Goal: Information Seeking & Learning: Check status

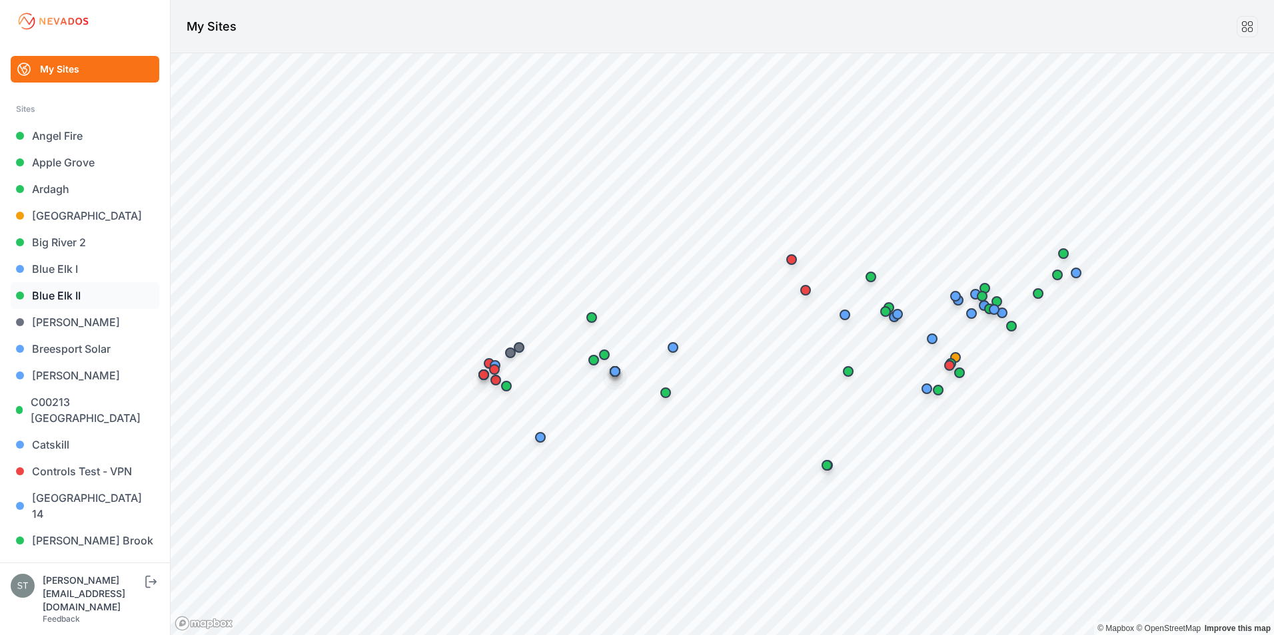
click at [49, 296] on link "Blue Elk II" at bounding box center [85, 295] width 149 height 27
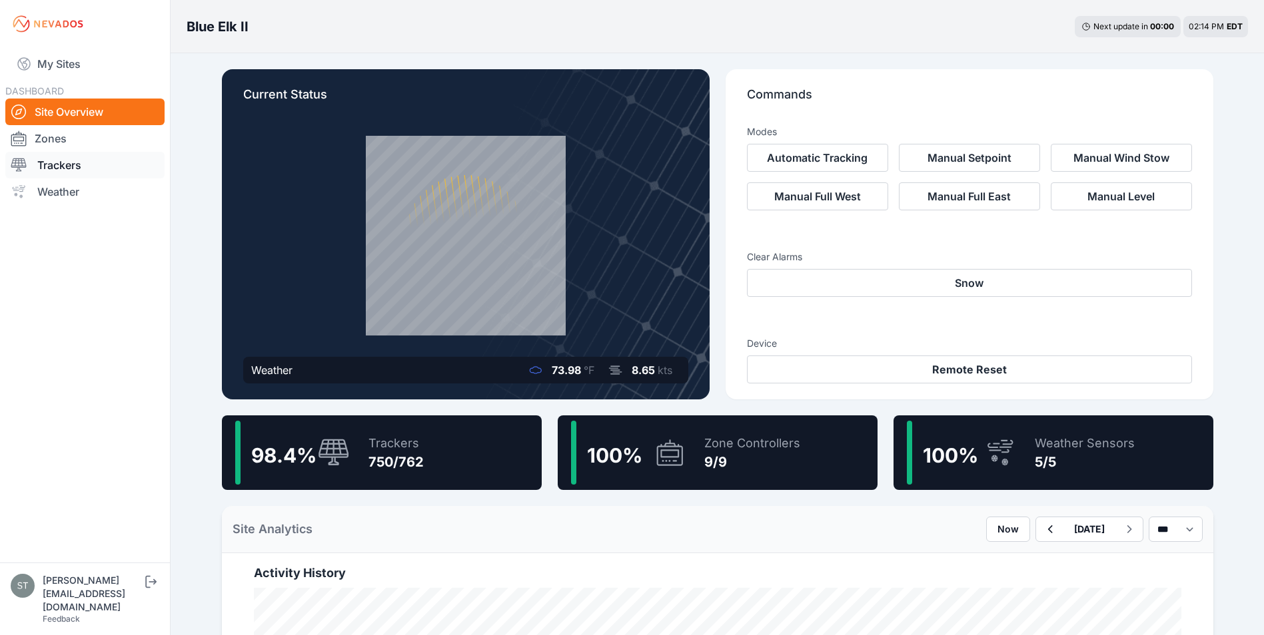
drag, startPoint x: 63, startPoint y: 165, endPoint x: 72, endPoint y: 165, distance: 9.3
click at [63, 165] on link "Trackers" at bounding box center [84, 165] width 159 height 27
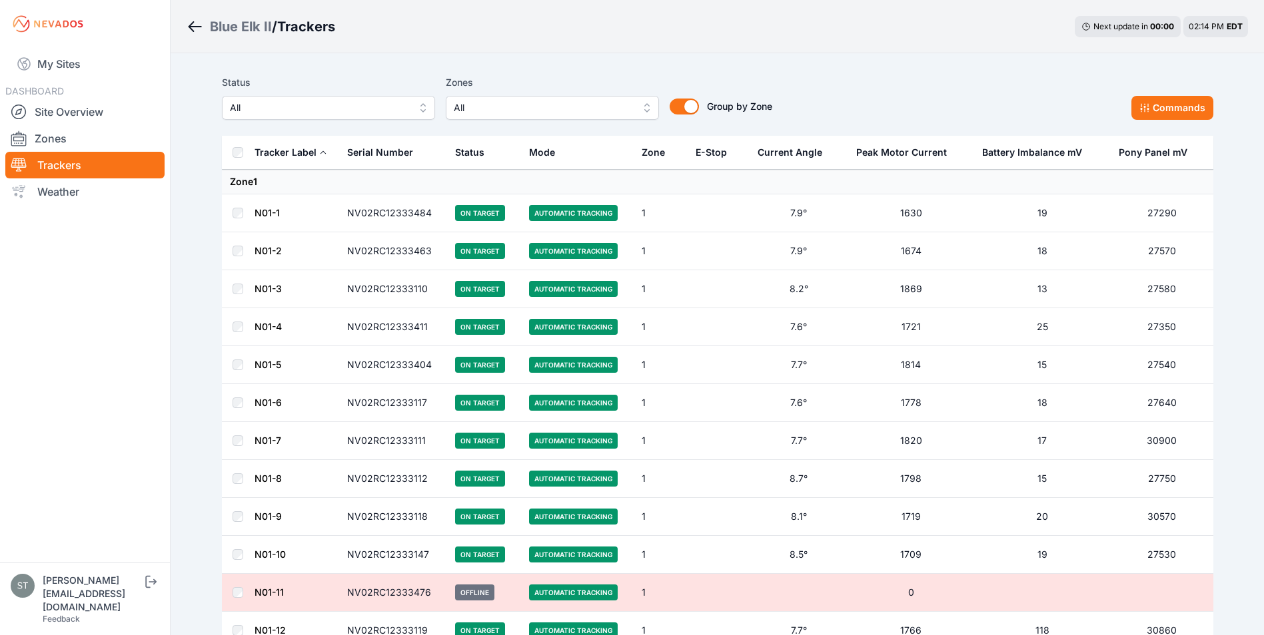
click at [505, 107] on span "All" at bounding box center [543, 108] width 179 height 16
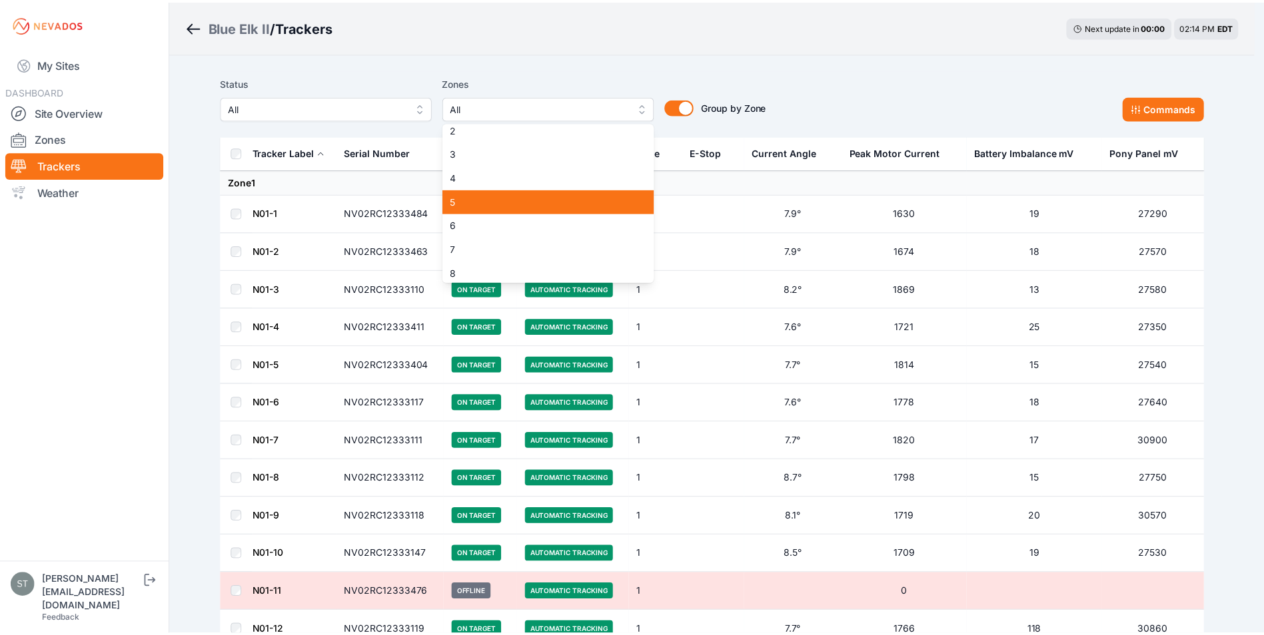
scroll to position [61, 0]
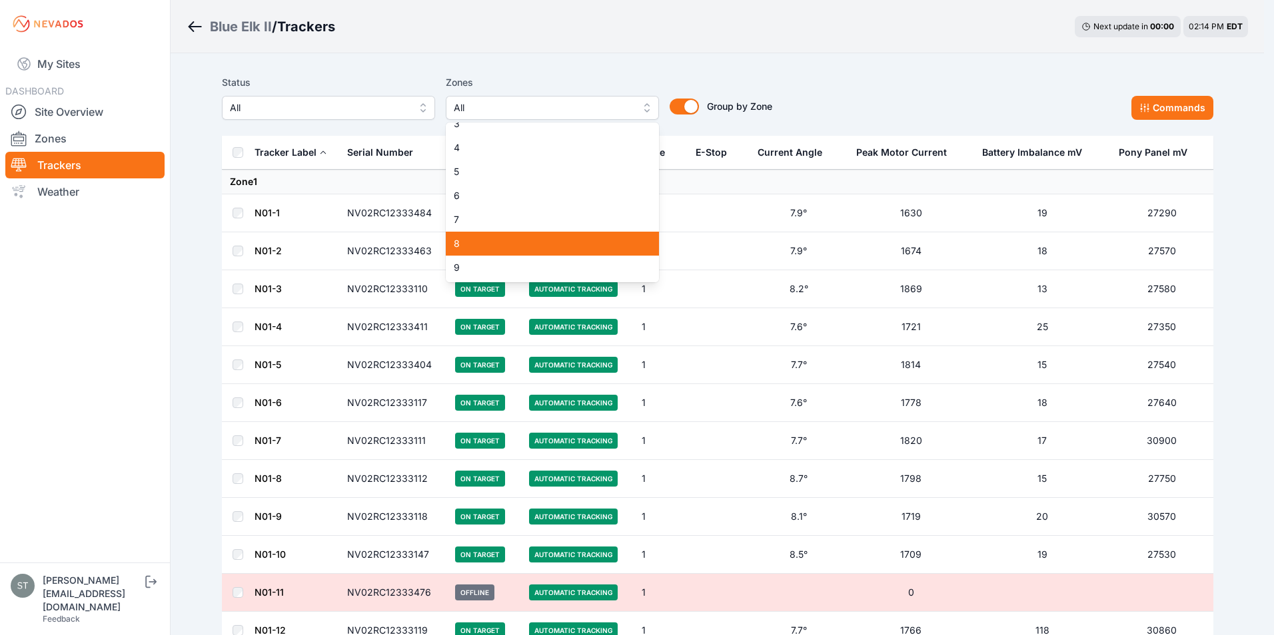
click at [472, 237] on span "8" at bounding box center [544, 243] width 181 height 13
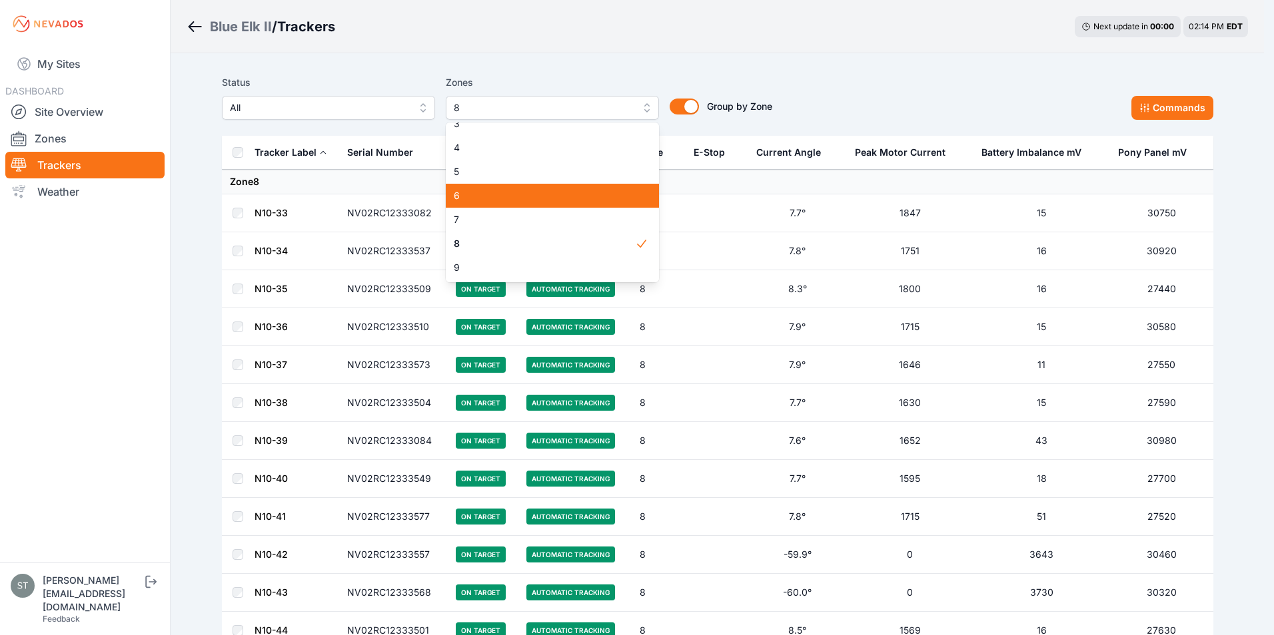
click at [473, 199] on span "6" at bounding box center [544, 195] width 181 height 13
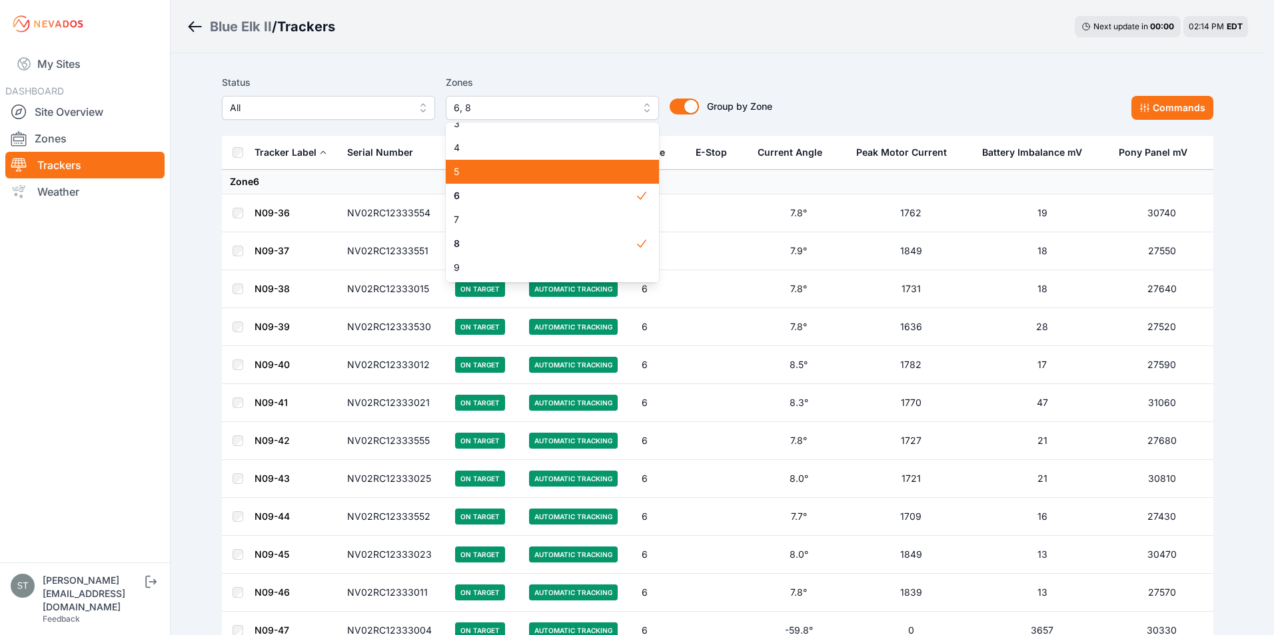
click at [472, 172] on span "5" at bounding box center [544, 171] width 181 height 13
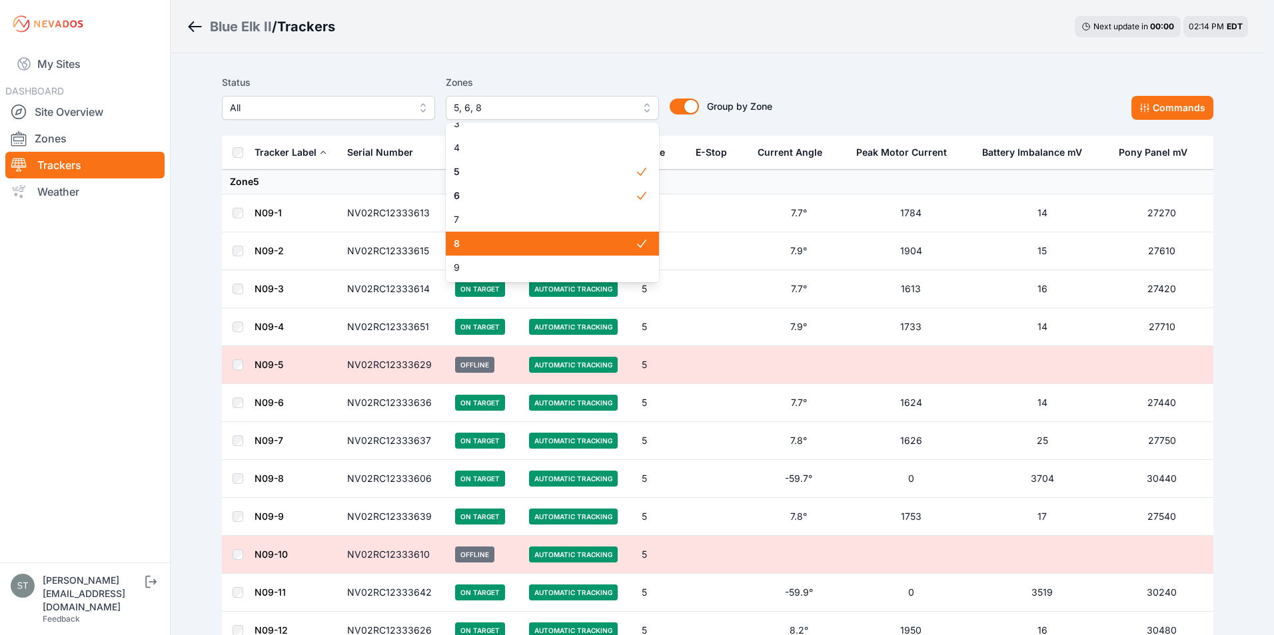
click at [486, 238] on span "8" at bounding box center [544, 243] width 181 height 13
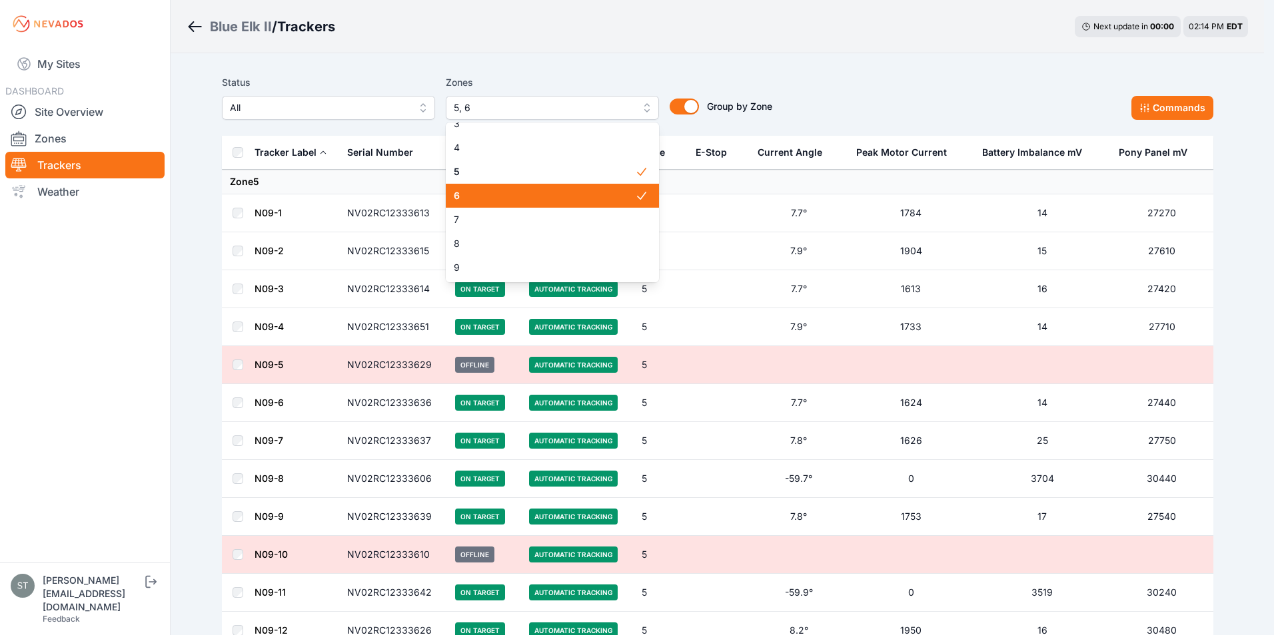
click at [488, 196] on span "6" at bounding box center [544, 195] width 181 height 13
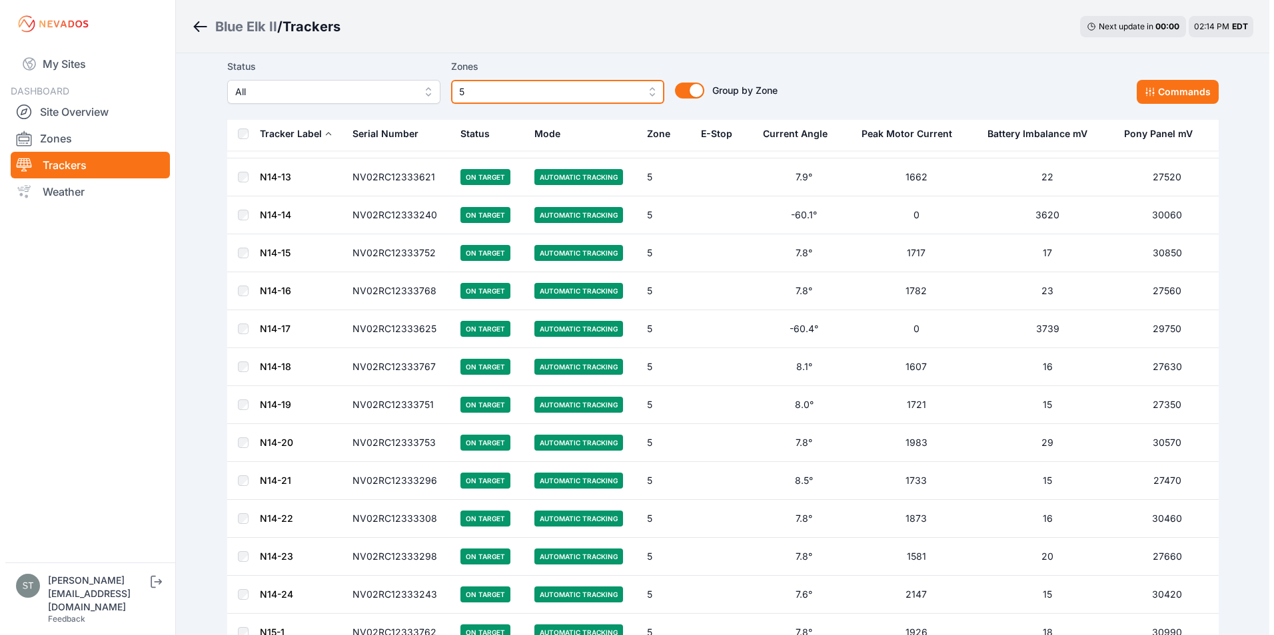
scroll to position [2864, 0]
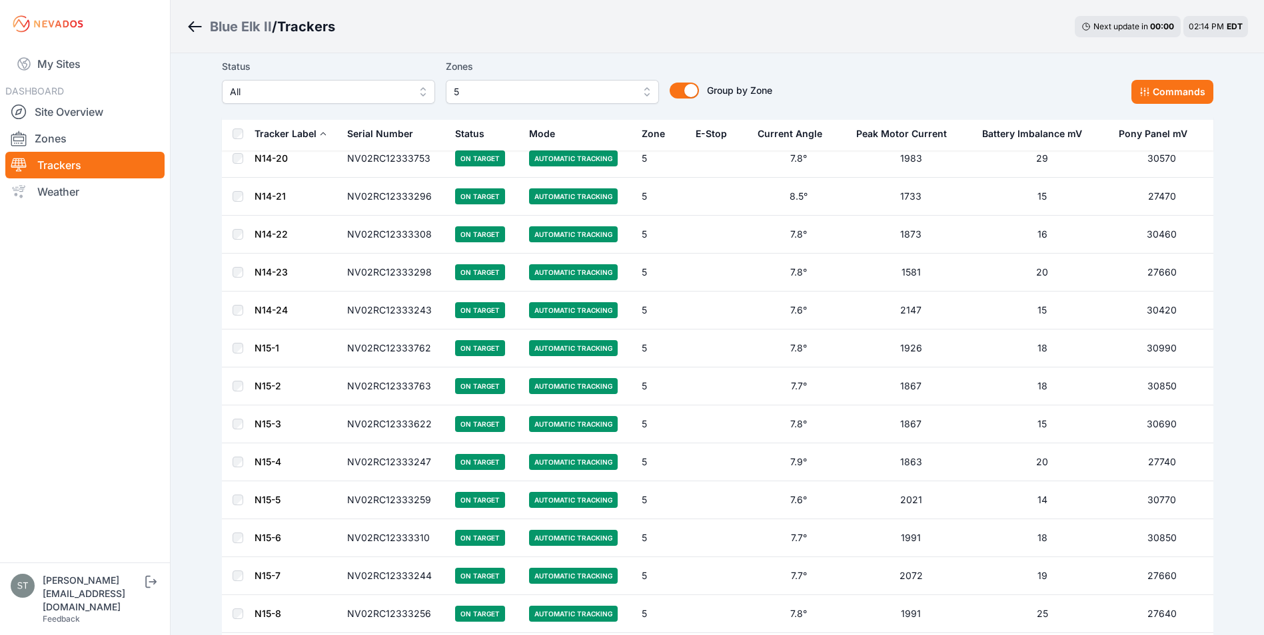
click at [552, 97] on span "5" at bounding box center [543, 92] width 179 height 16
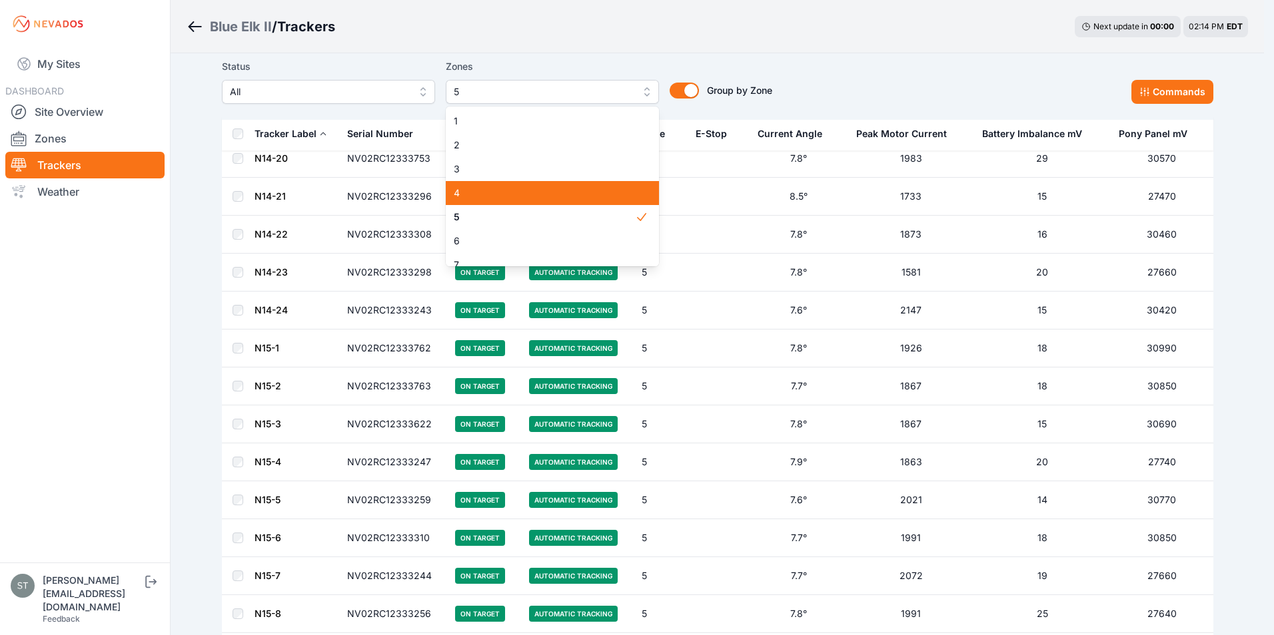
click at [464, 192] on span "4" at bounding box center [544, 193] width 181 height 13
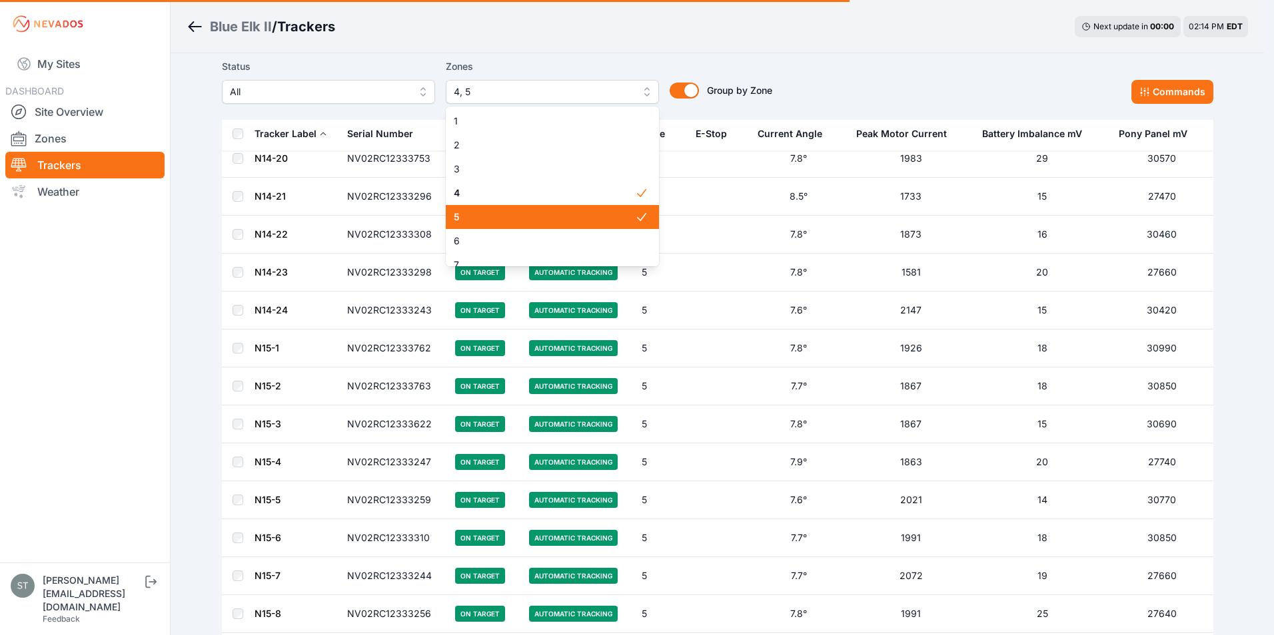
click at [498, 200] on span "4" at bounding box center [544, 193] width 181 height 13
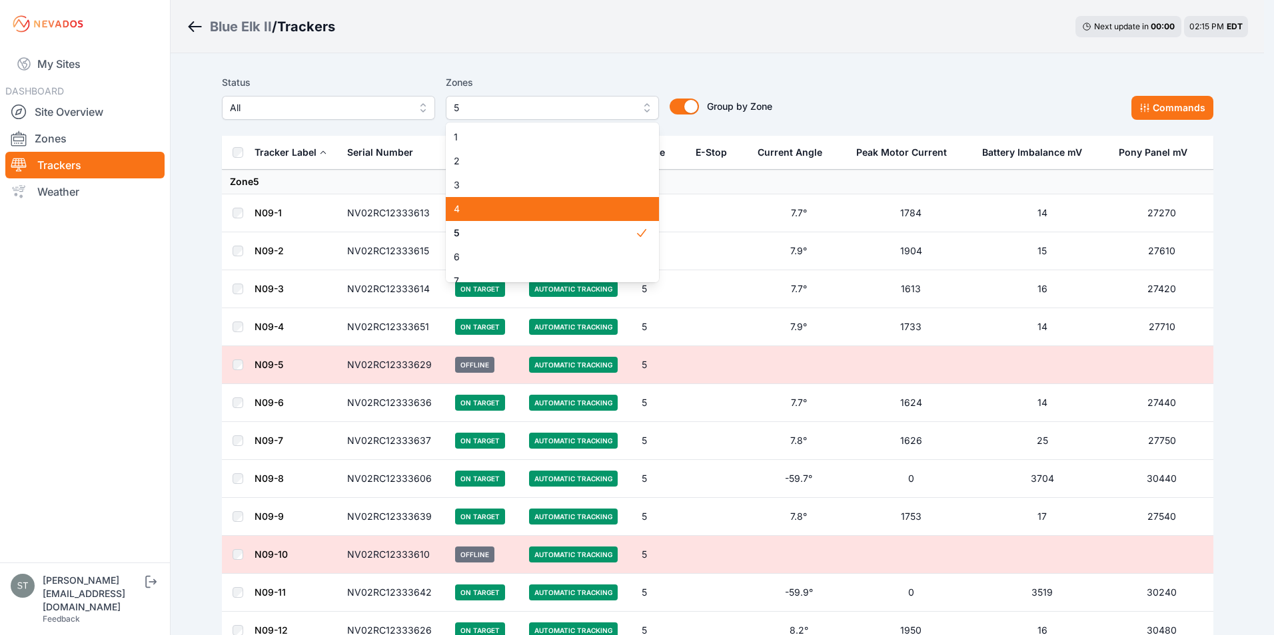
click at [533, 216] on div "4" at bounding box center [552, 209] width 213 height 24
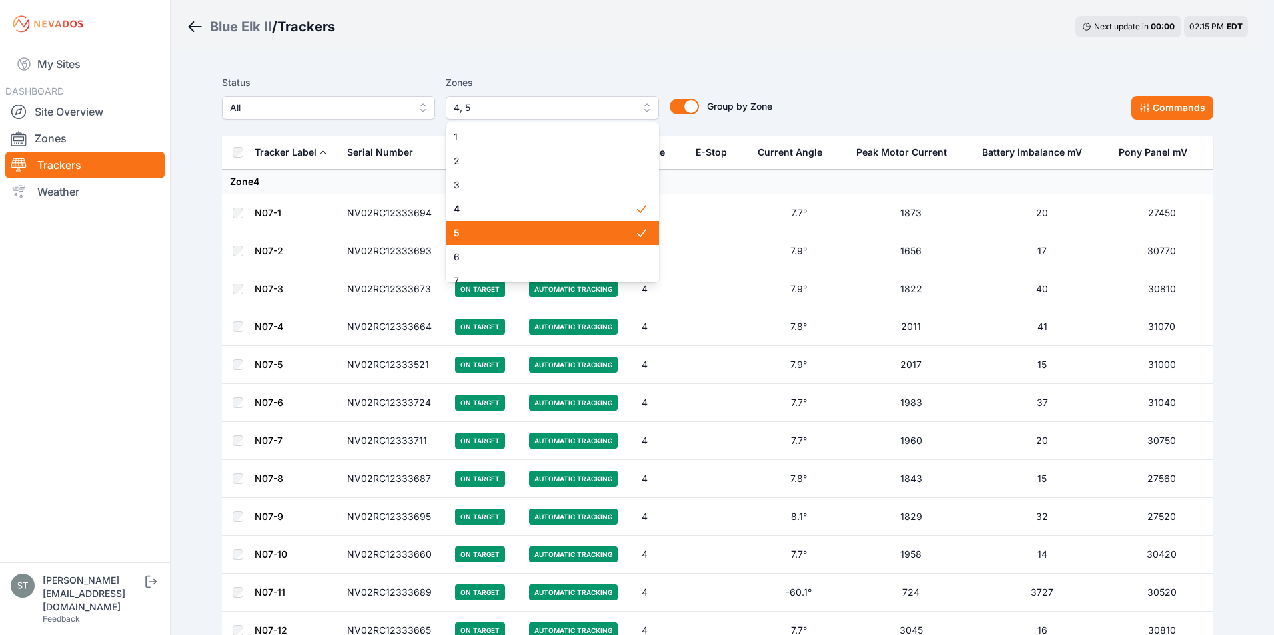
click at [635, 231] on icon at bounding box center [641, 232] width 13 height 13
click at [827, 78] on div "Status All Zones 4 1 2 3 4 5 6 7 8 9 Group by Zone Group by Zone Commands" at bounding box center [717, 97] width 991 height 45
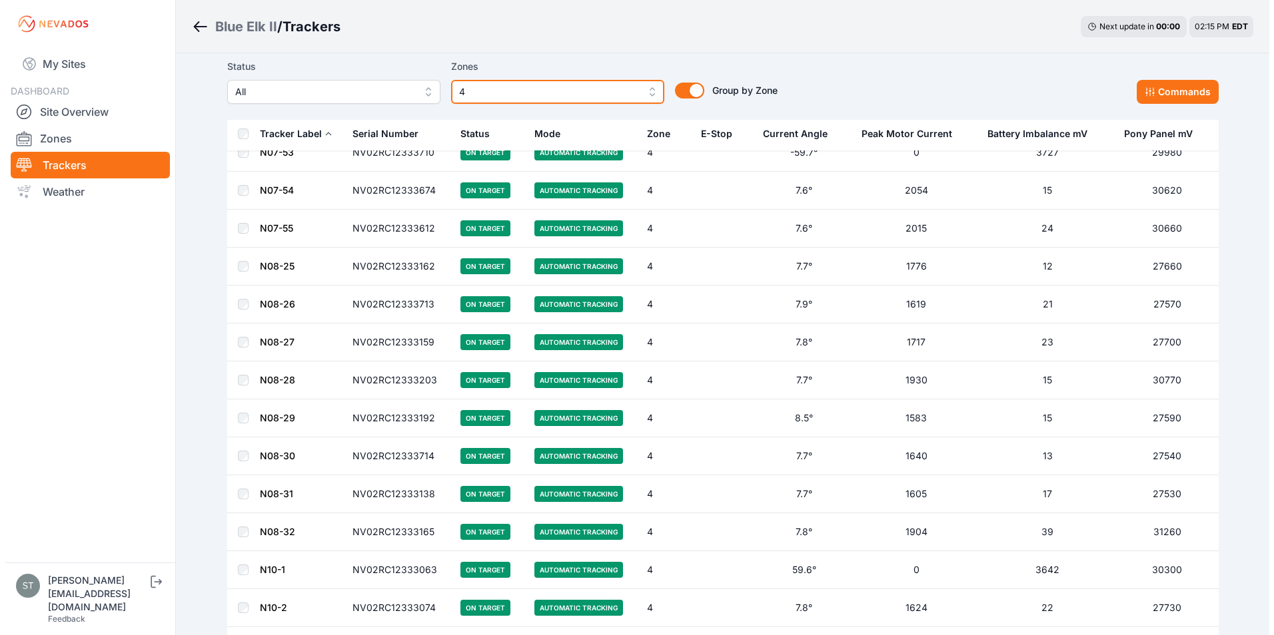
scroll to position [2053, 0]
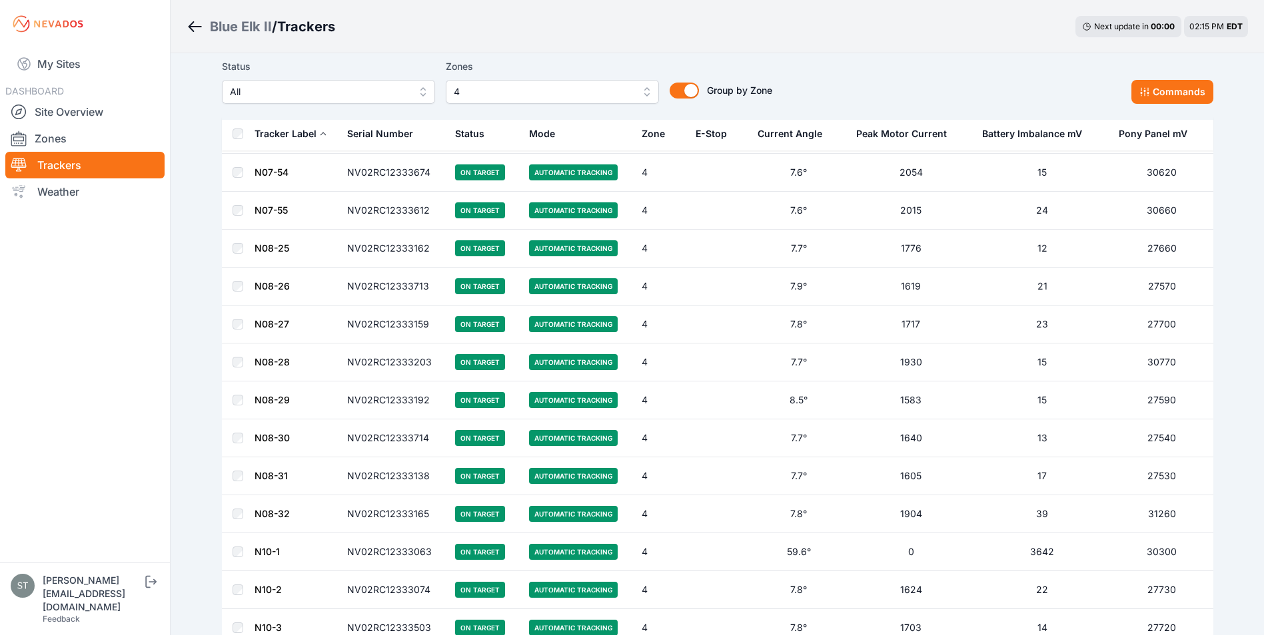
click at [534, 97] on span "4" at bounding box center [543, 92] width 179 height 16
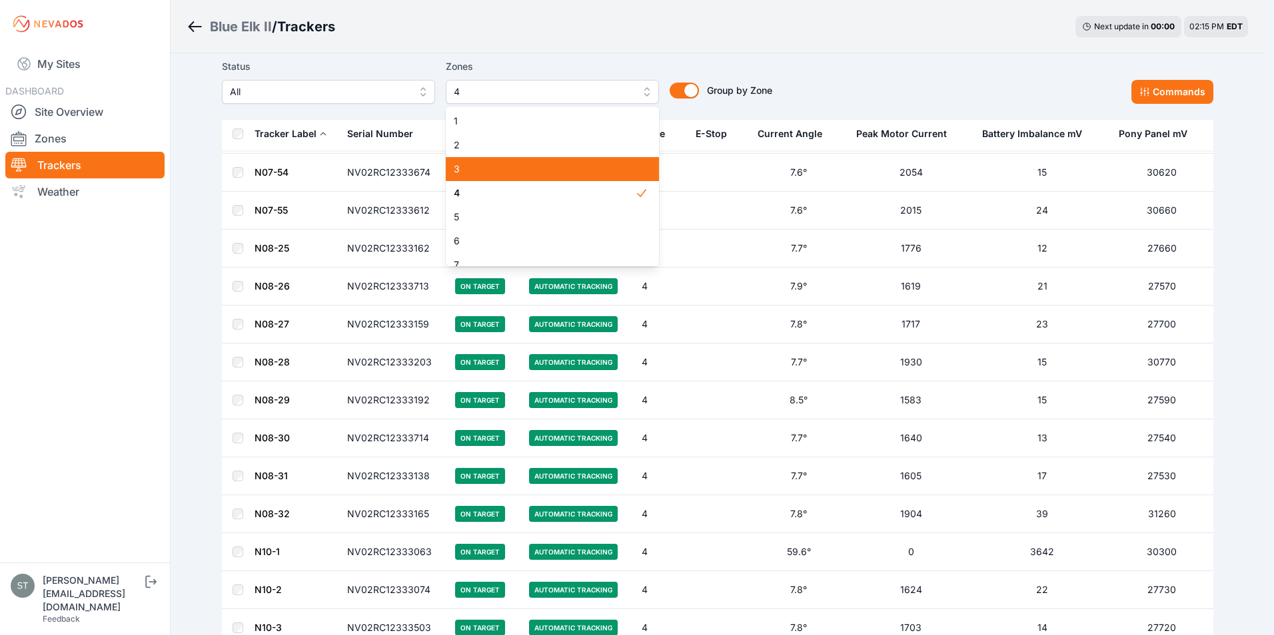
click at [485, 163] on span "3" at bounding box center [544, 169] width 181 height 13
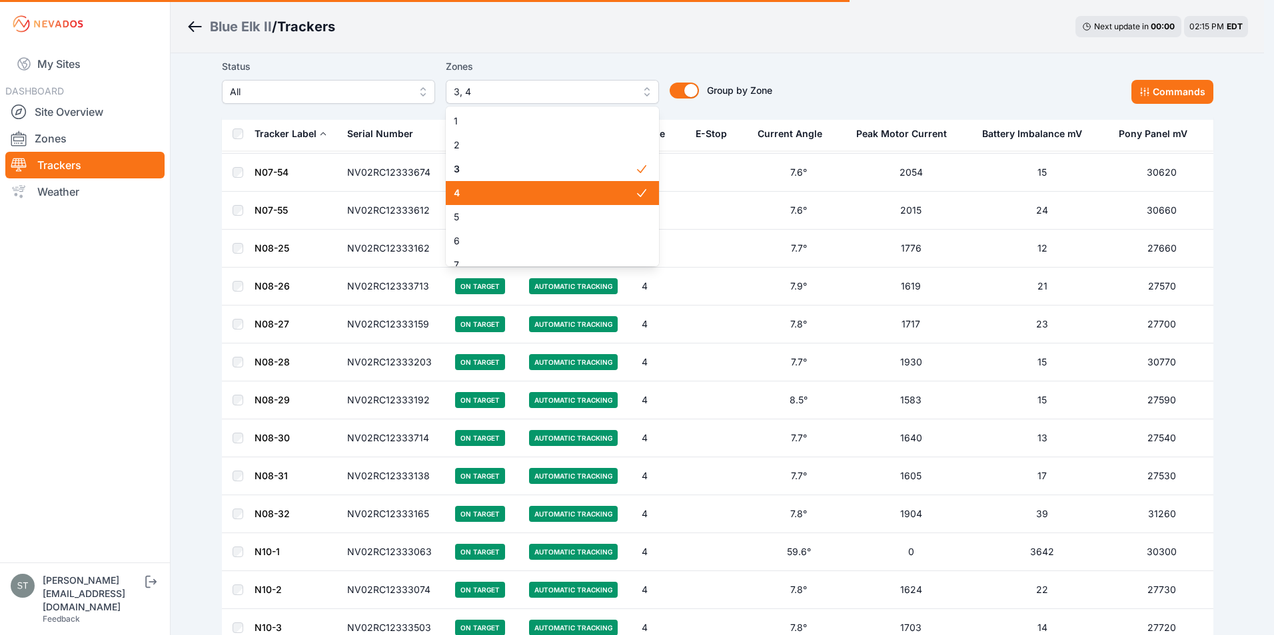
click at [576, 187] on span "4" at bounding box center [544, 193] width 181 height 13
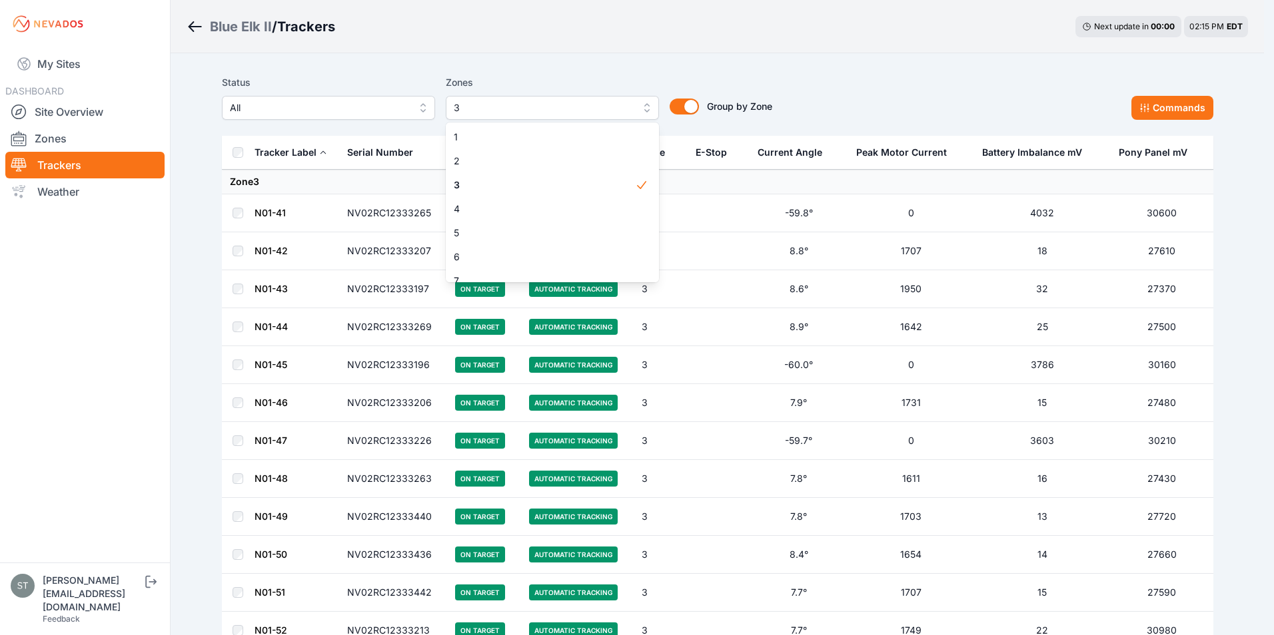
click at [887, 86] on div "Status All Zones 3 1 2 3 4 5 6 7 8 9 Group by Zone Group by Zone Commands" at bounding box center [717, 97] width 991 height 45
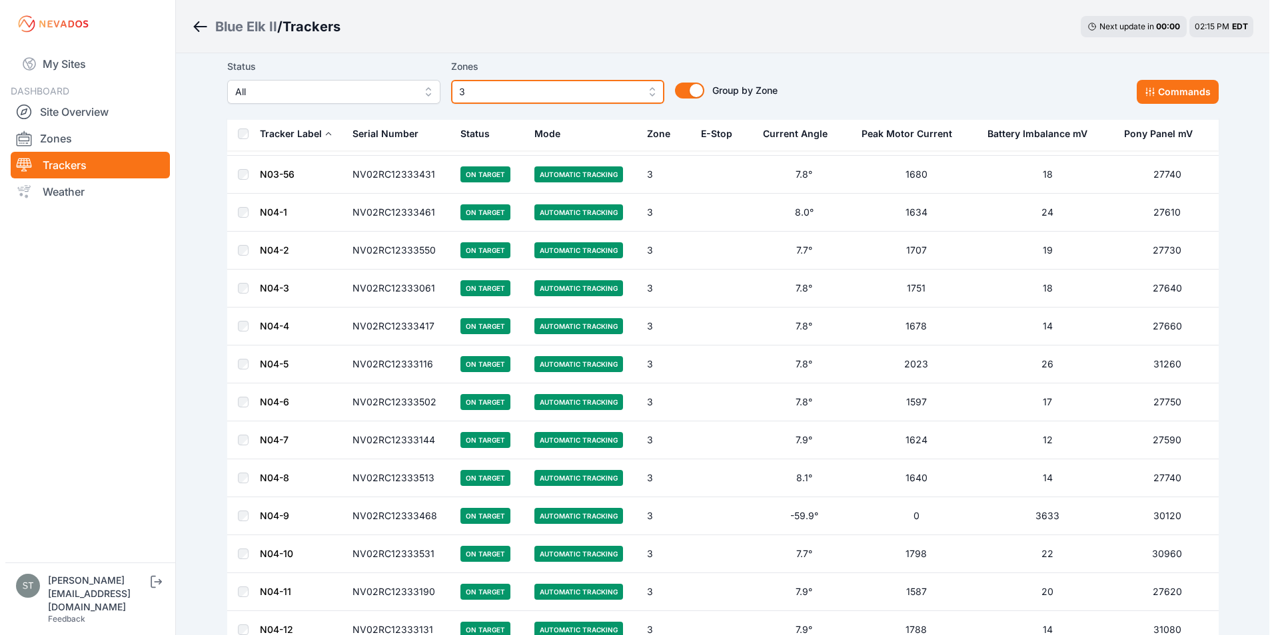
scroll to position [2427, 0]
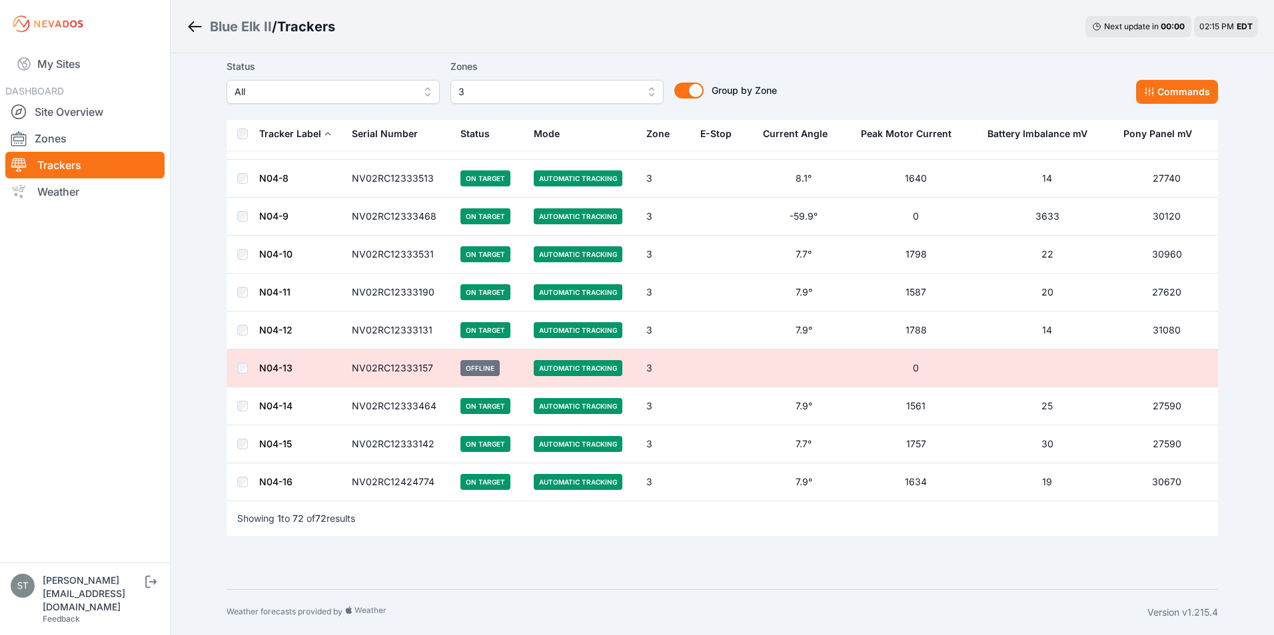
click at [556, 91] on span "3" at bounding box center [547, 92] width 179 height 16
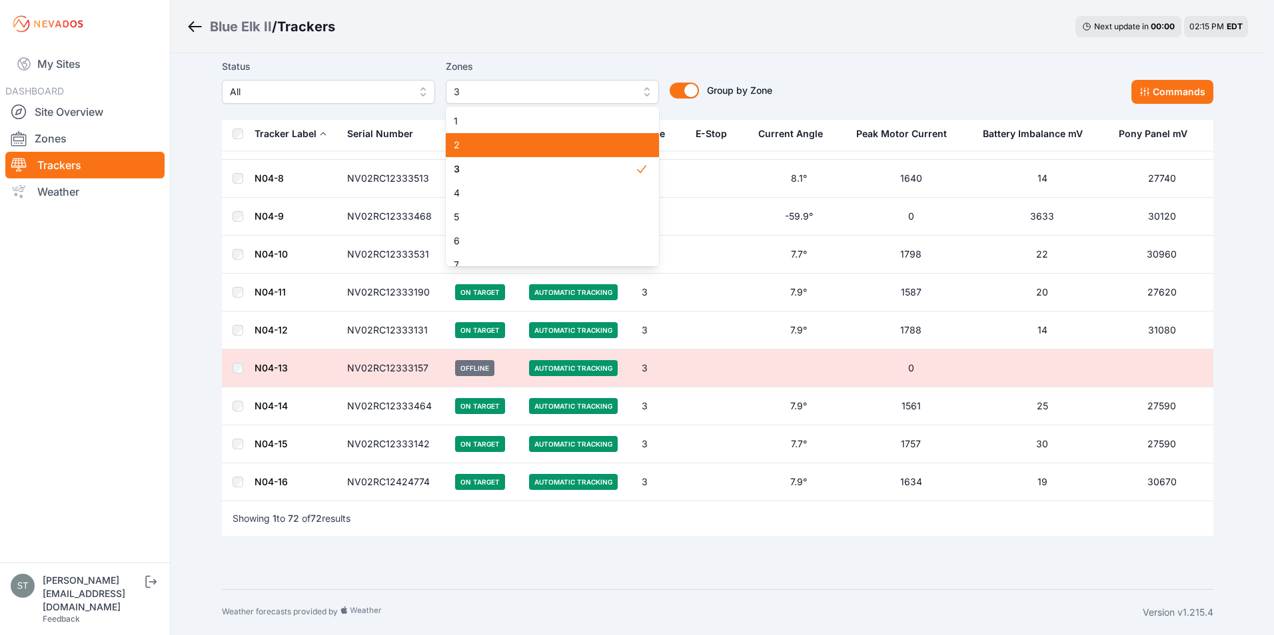
click at [503, 137] on div "2" at bounding box center [552, 145] width 213 height 24
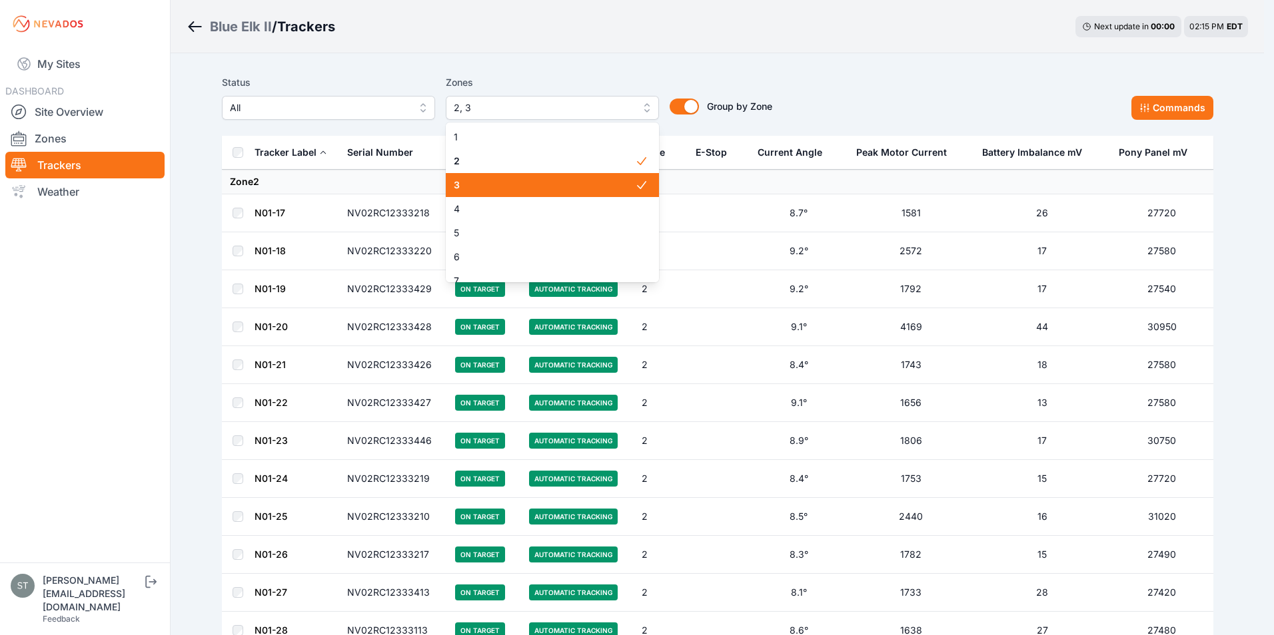
drag, startPoint x: 595, startPoint y: 181, endPoint x: 667, endPoint y: 153, distance: 77.4
click at [595, 182] on span "3" at bounding box center [544, 185] width 181 height 13
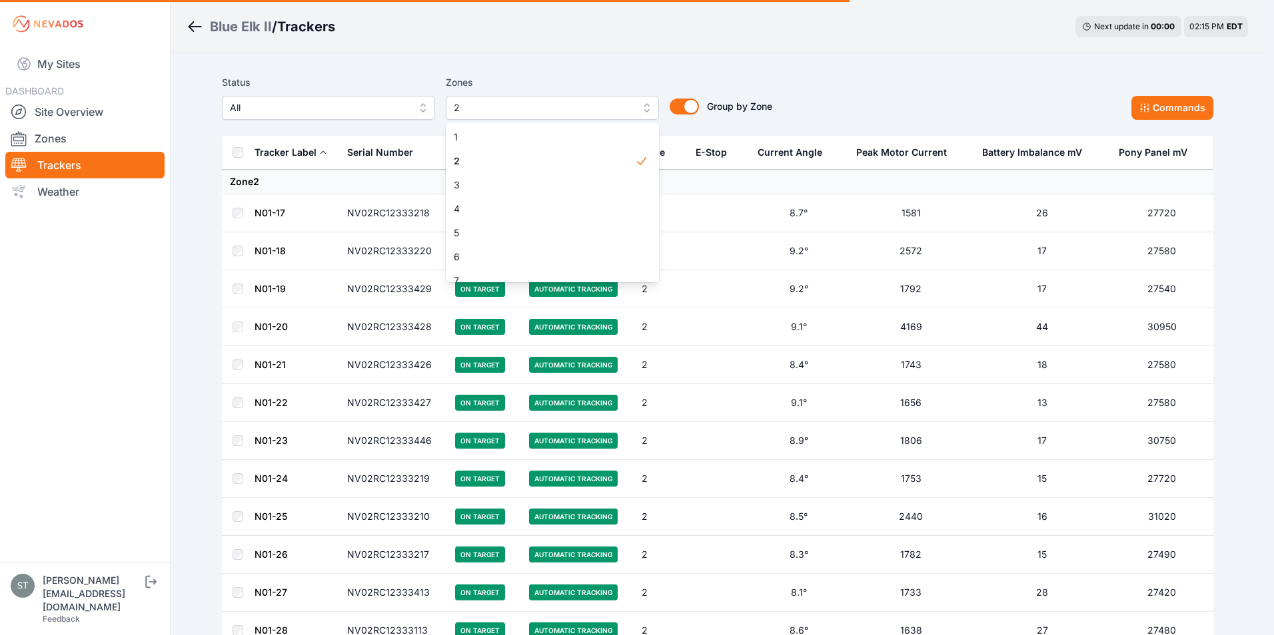
click at [839, 101] on div "Status All Zones 2 1 2 3 4 5 6 7 8 9 Group by Zone Group by Zone Commands" at bounding box center [717, 97] width 991 height 45
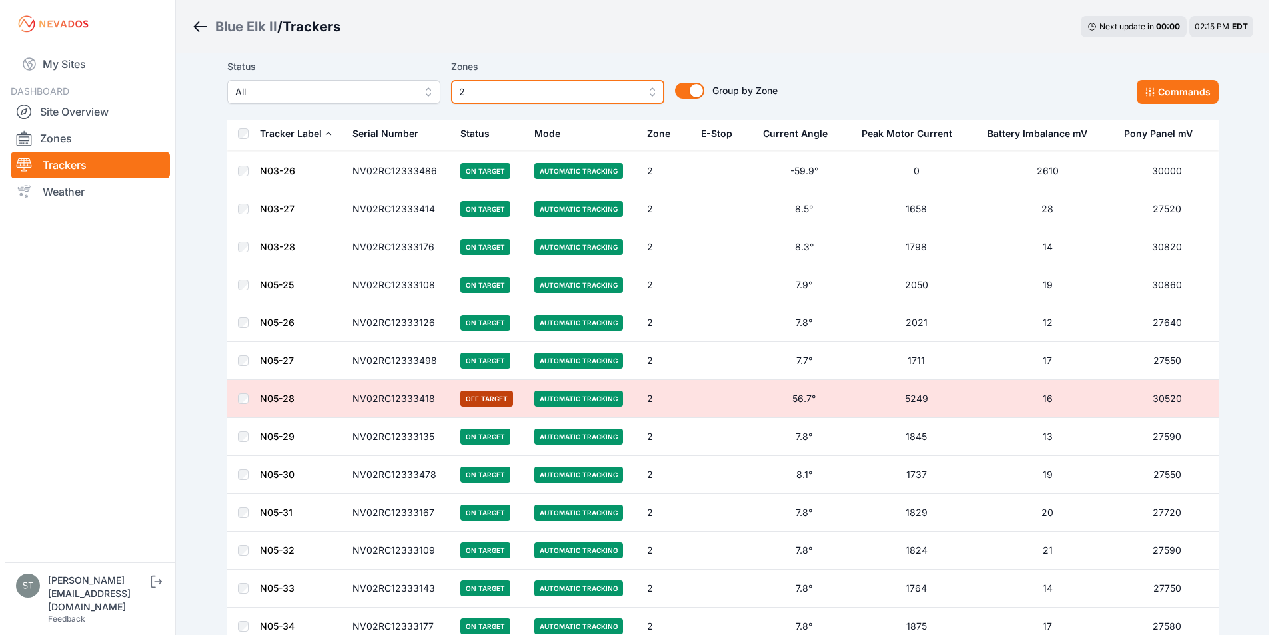
scroll to position [1743, 0]
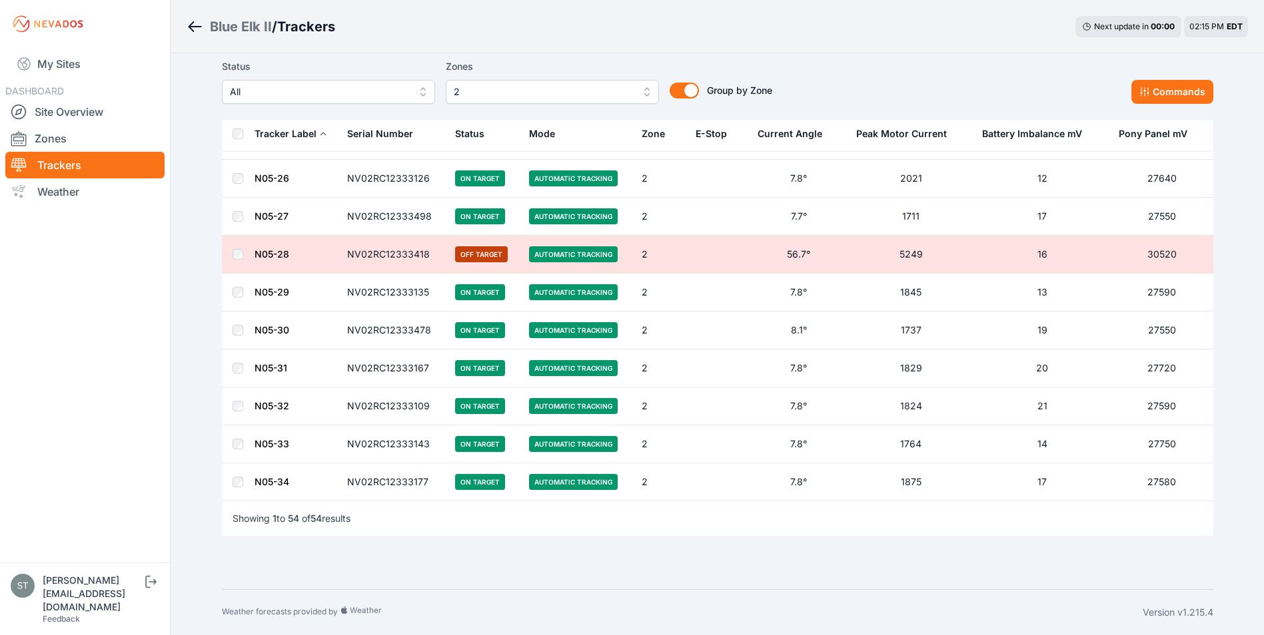
click at [614, 97] on span "2" at bounding box center [543, 92] width 179 height 16
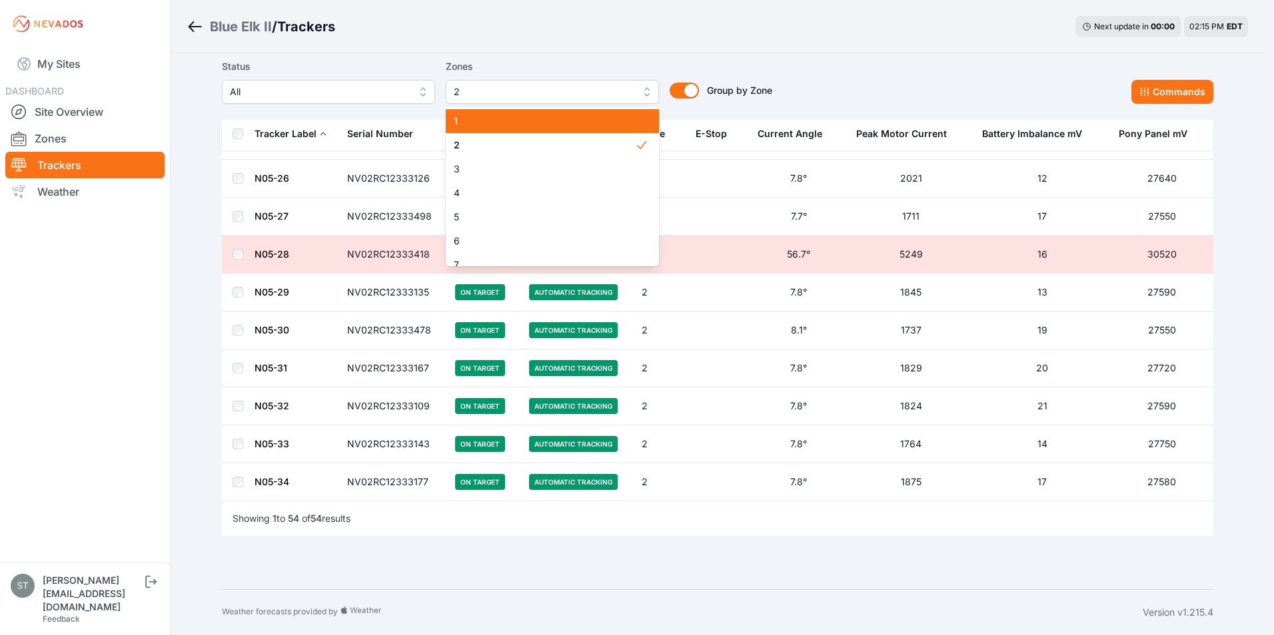
click at [489, 118] on span "1" at bounding box center [544, 121] width 181 height 13
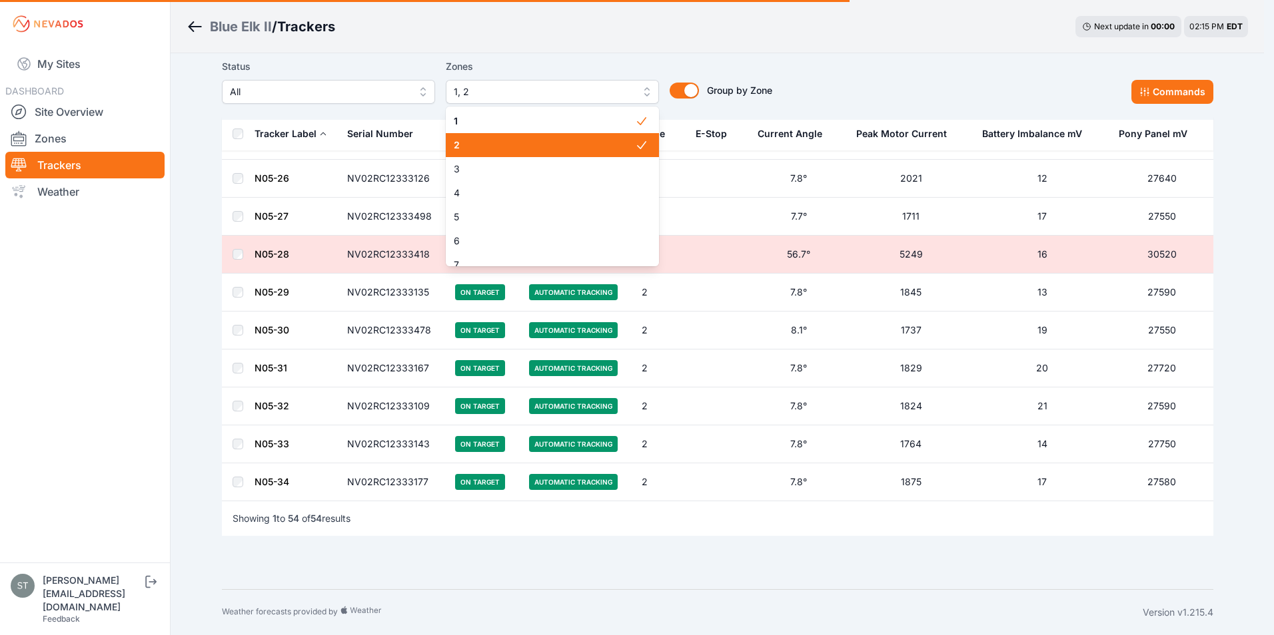
click at [508, 141] on span "2" at bounding box center [544, 145] width 181 height 13
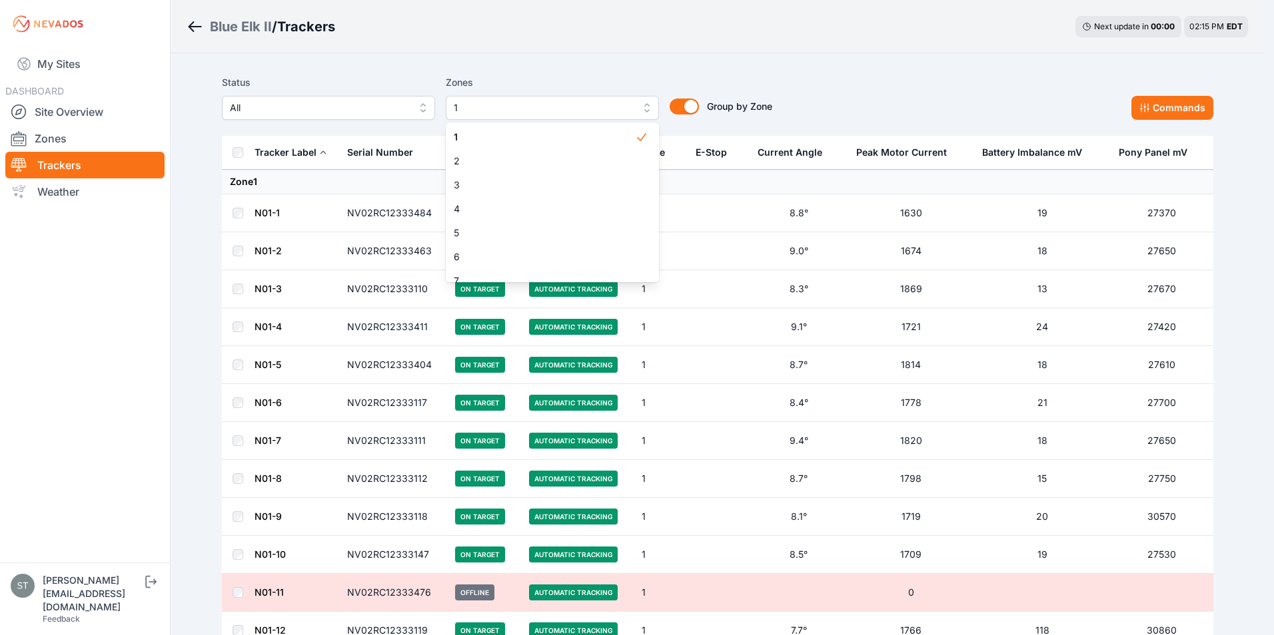
click at [847, 77] on div "Status All Zones 1 1 2 3 4 5 6 7 8 9 Group by Zone Group by Zone Commands" at bounding box center [717, 97] width 991 height 45
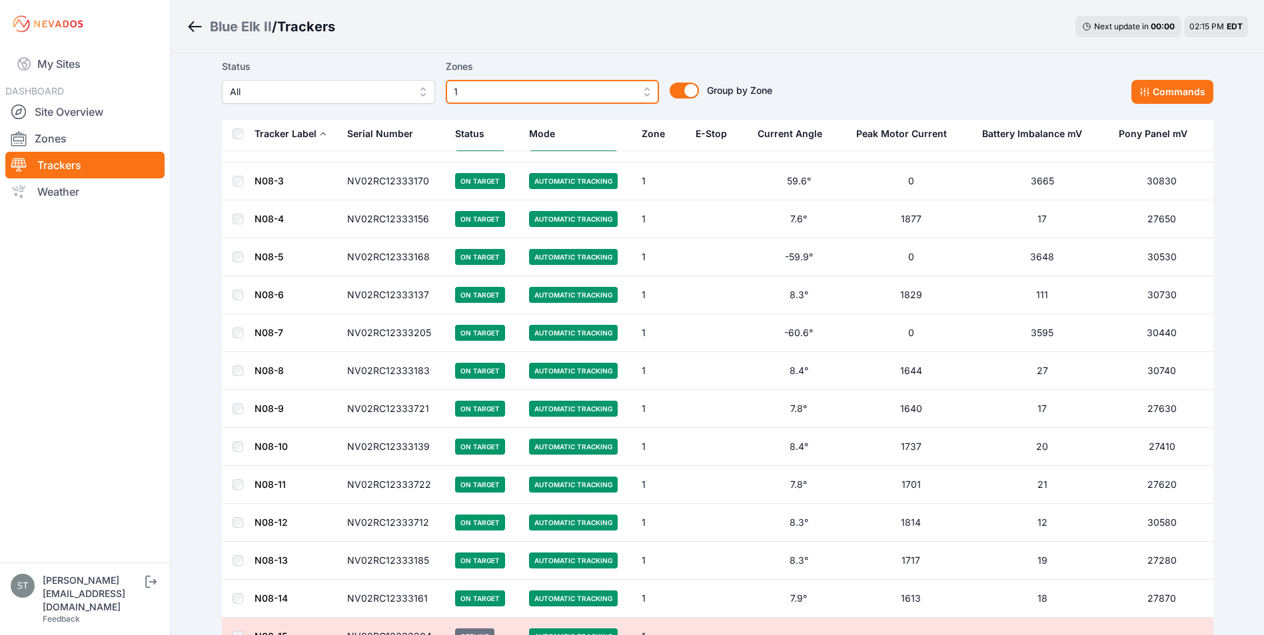
scroll to position [3064, 0]
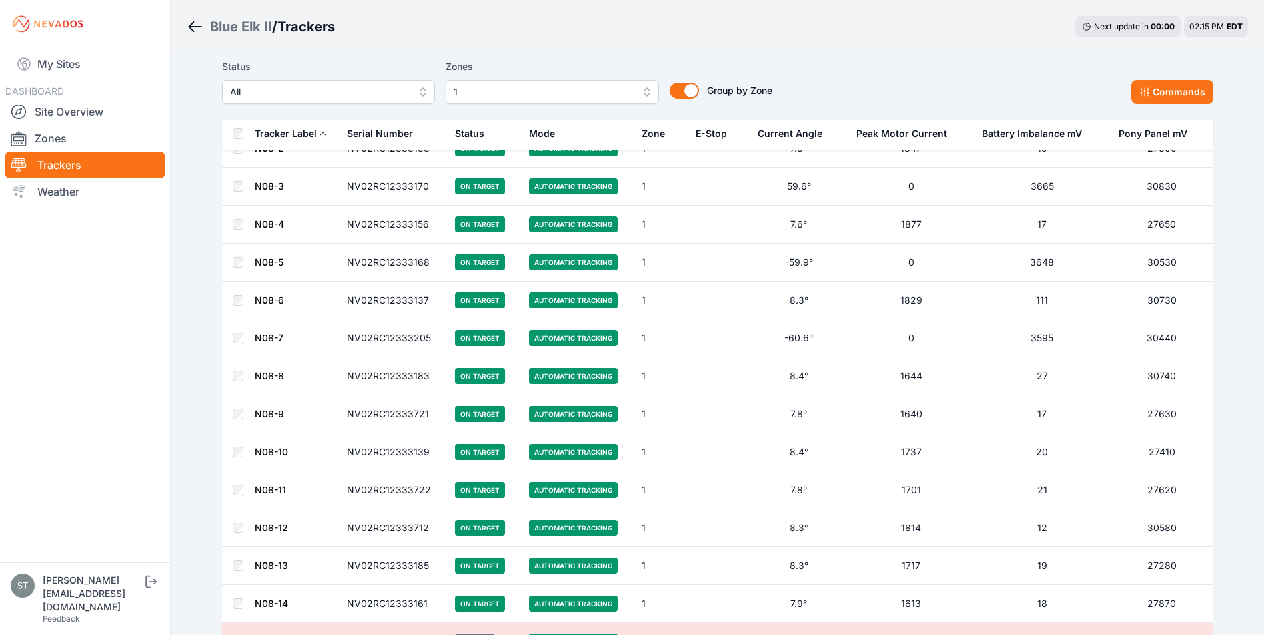
click at [270, 298] on link "N08-6" at bounding box center [268, 299] width 29 height 11
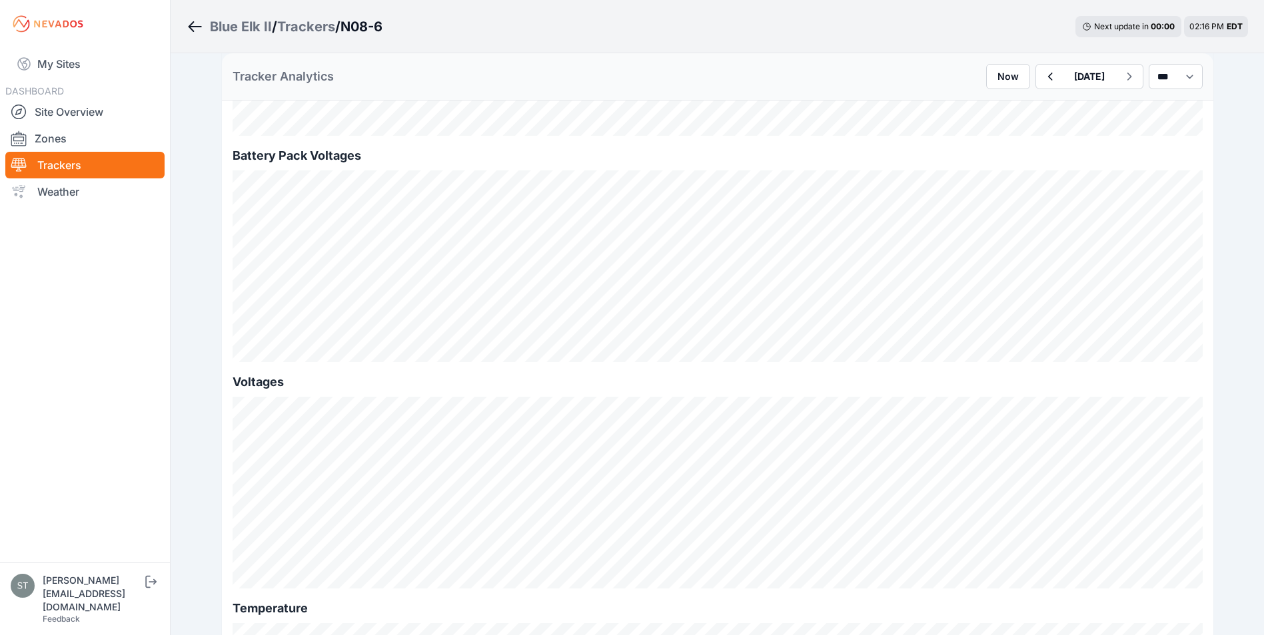
scroll to position [1199, 0]
click at [1041, 77] on icon "button" at bounding box center [1049, 77] width 17 height 16
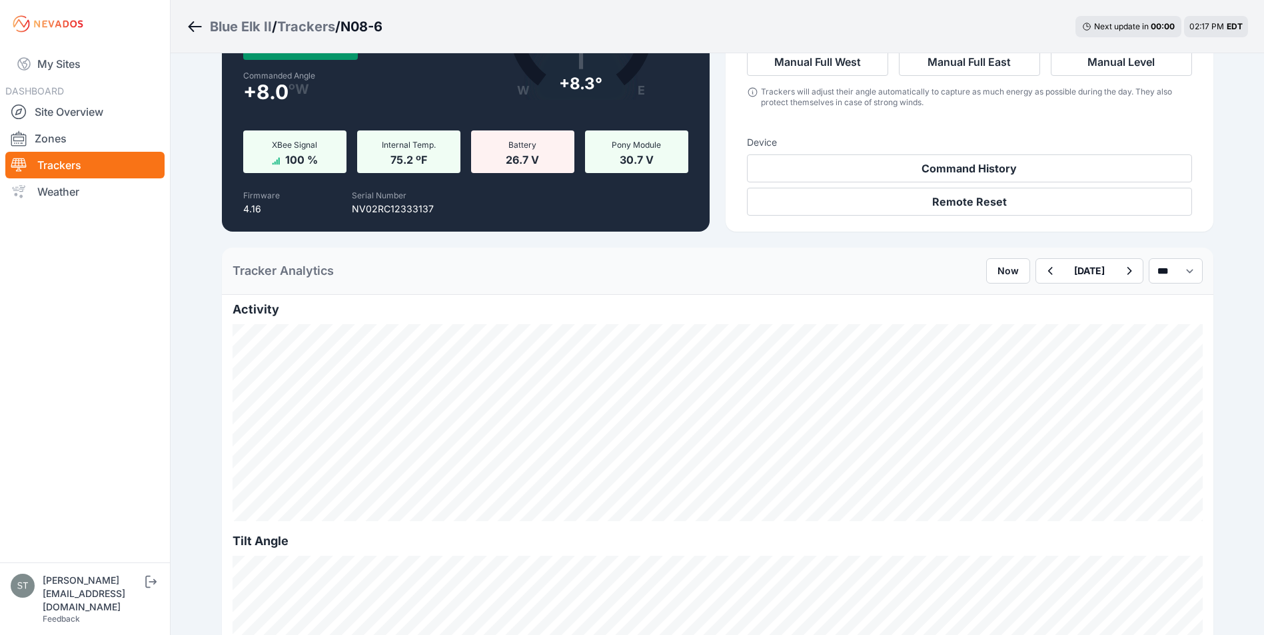
scroll to position [400, 0]
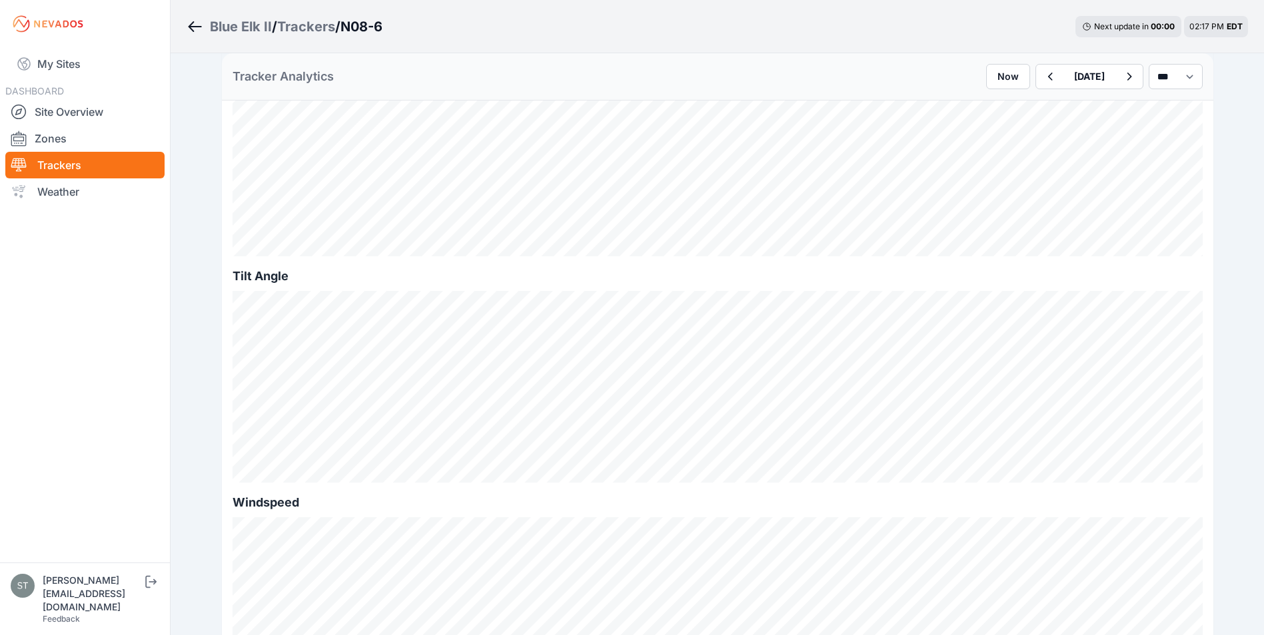
click at [53, 164] on link "Trackers" at bounding box center [84, 165] width 159 height 27
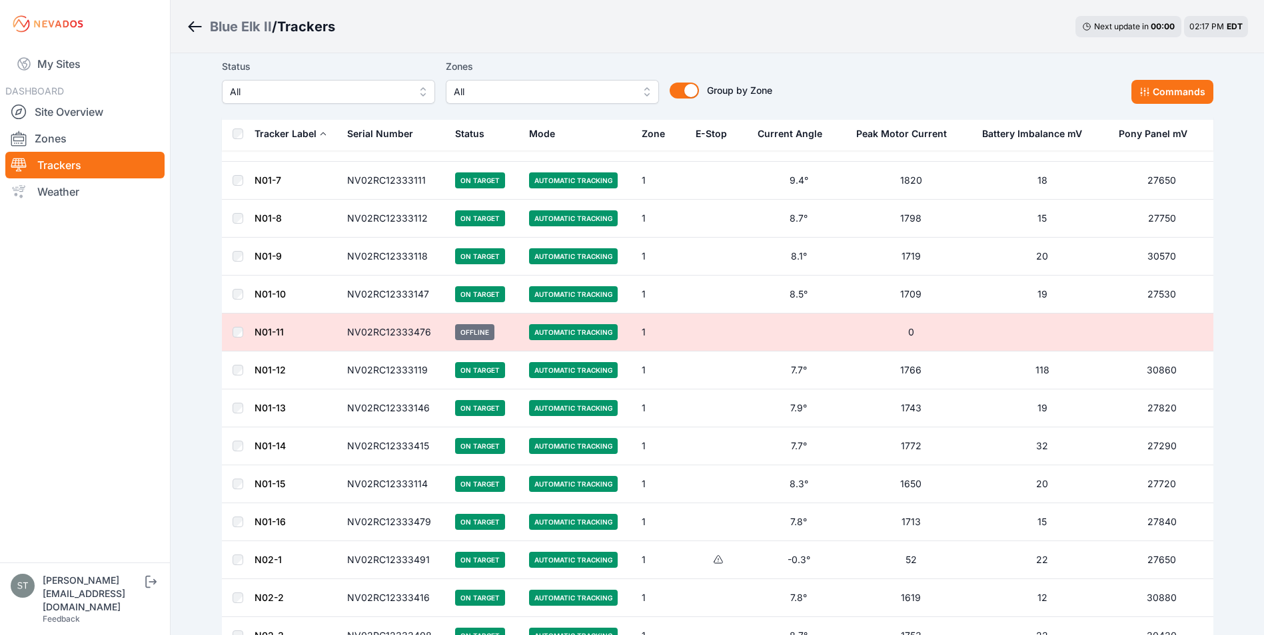
scroll to position [266, 0]
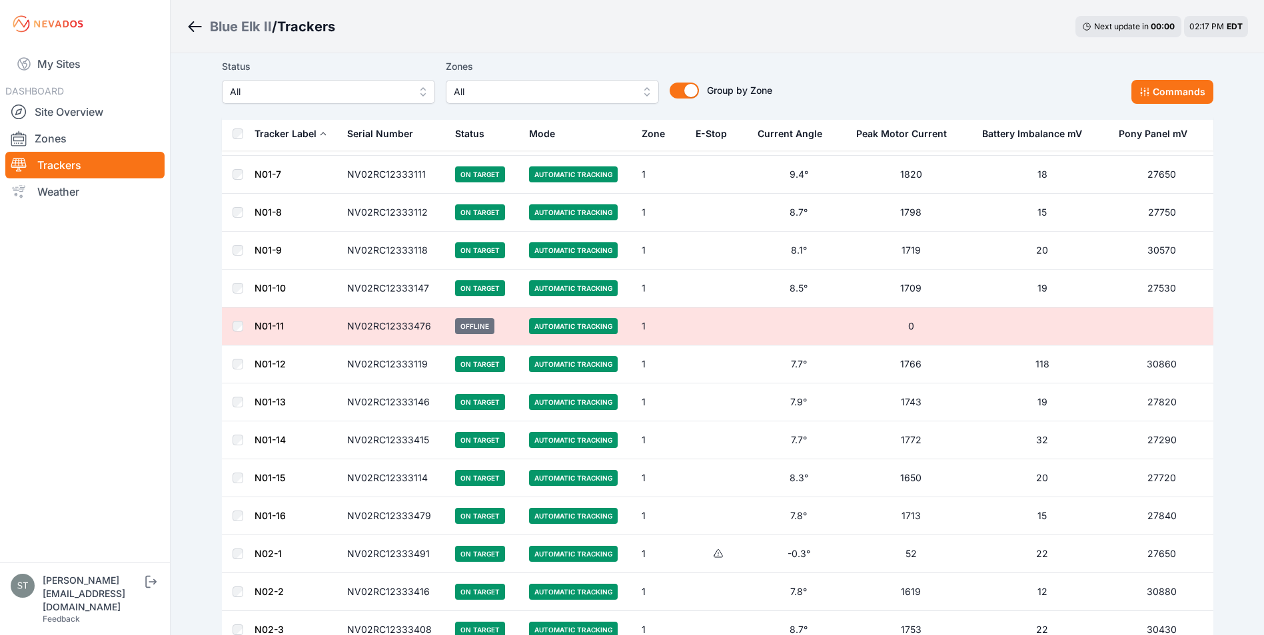
click at [273, 439] on link "N01-14" at bounding box center [269, 439] width 31 height 11
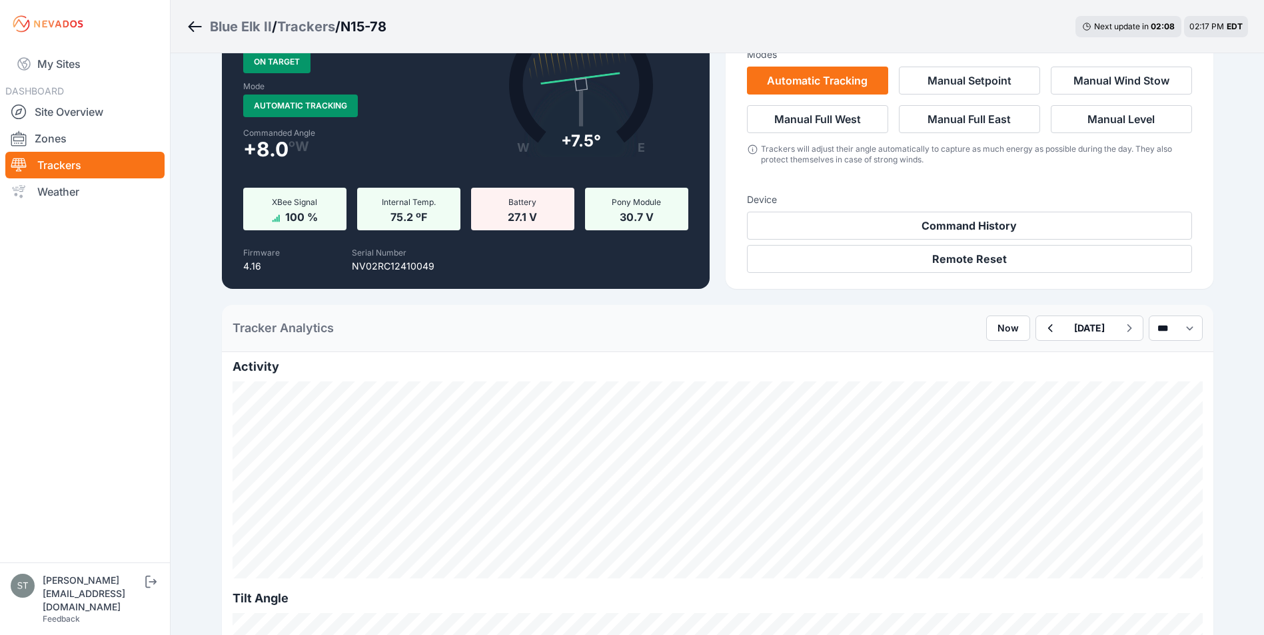
scroll to position [67, 0]
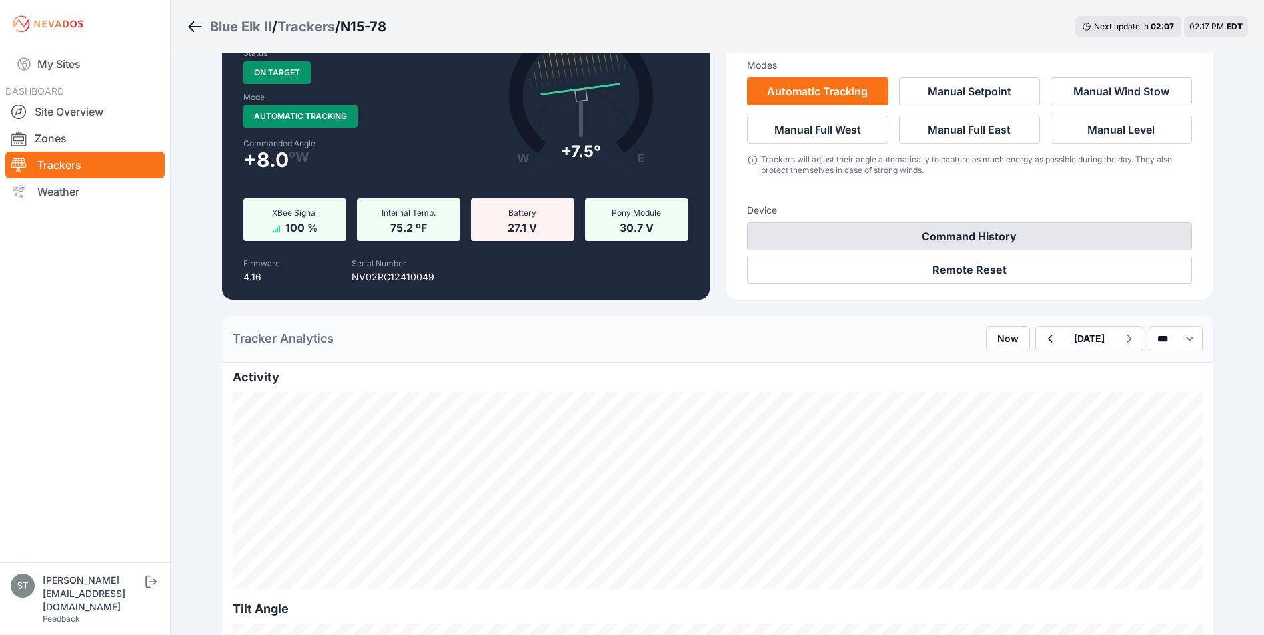
click at [1027, 238] on button "Command History" at bounding box center [969, 236] width 445 height 28
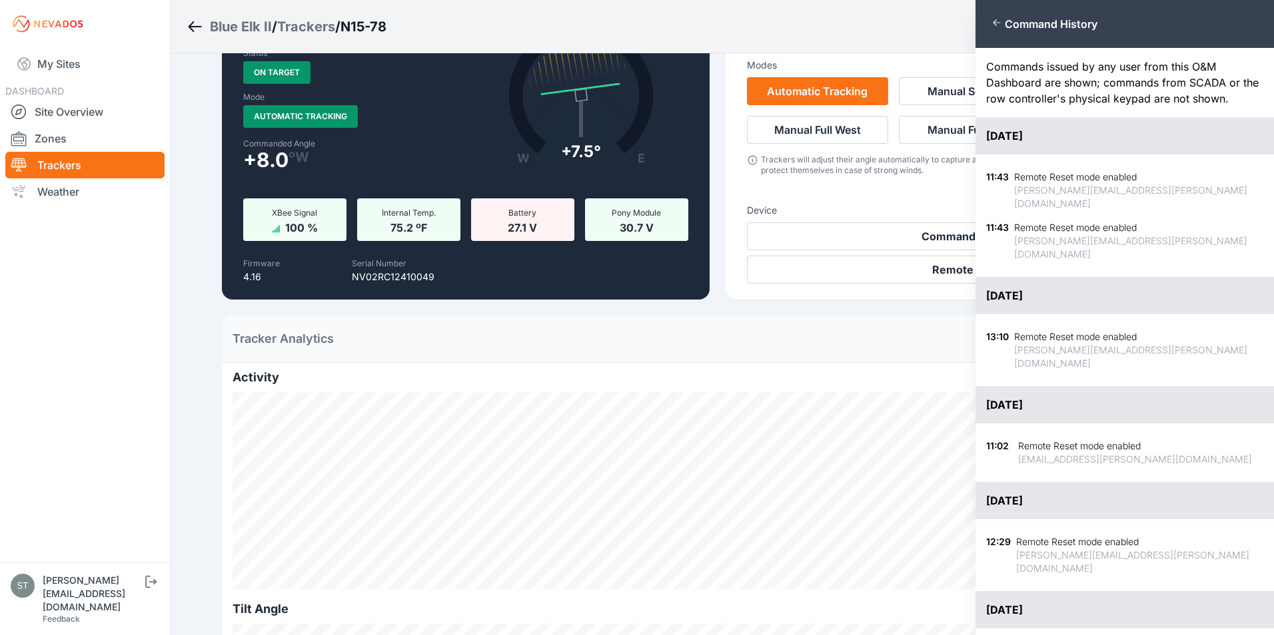
click at [899, 201] on div "Close panel Command History Commands issued by any user from this O&M Dashboard…" at bounding box center [637, 317] width 1274 height 635
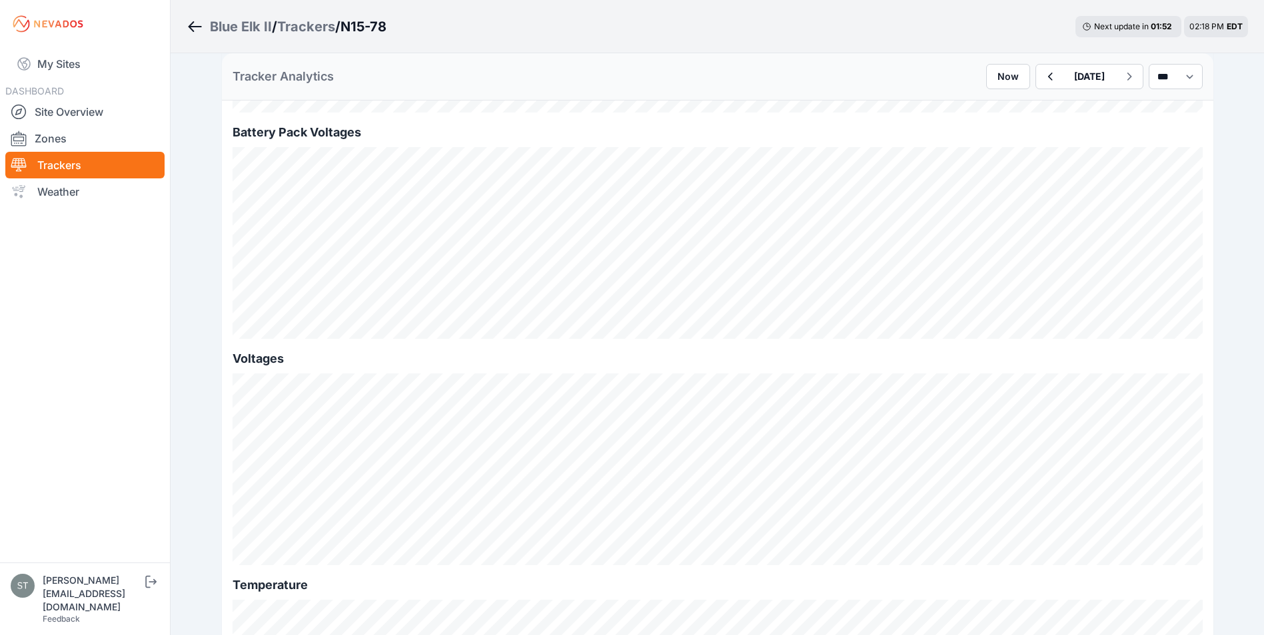
scroll to position [1199, 0]
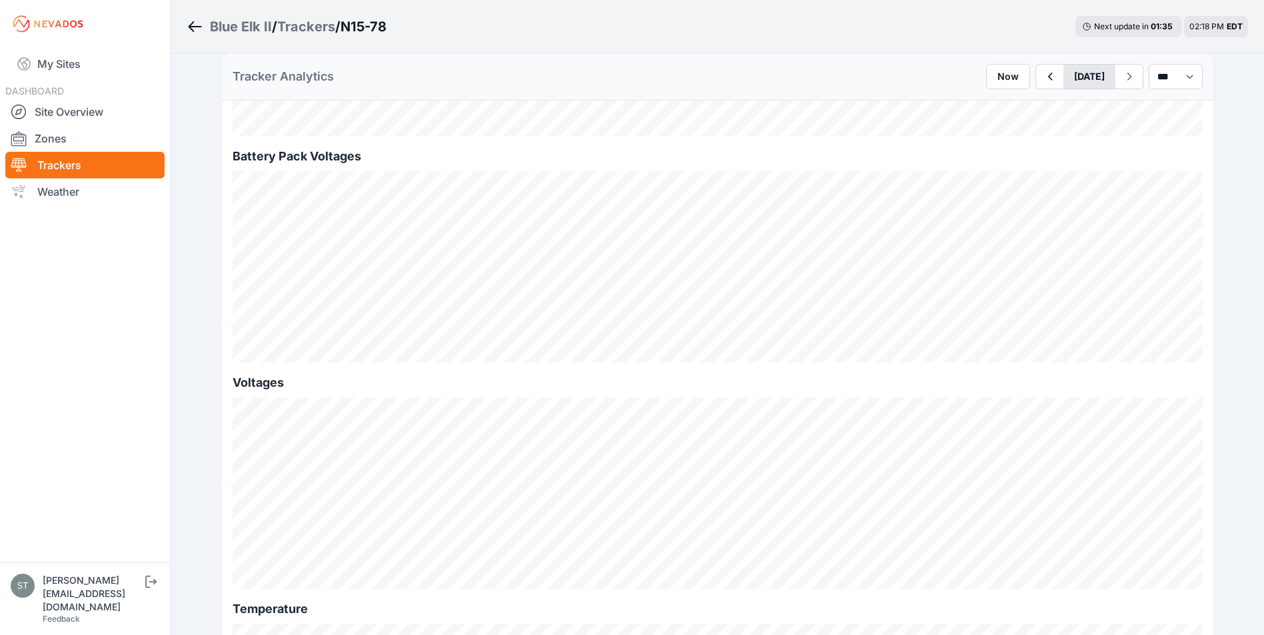
click at [1077, 75] on button "August 21" at bounding box center [1089, 77] width 52 height 24
click at [1022, 212] on div "17" at bounding box center [1031, 215] width 18 height 18
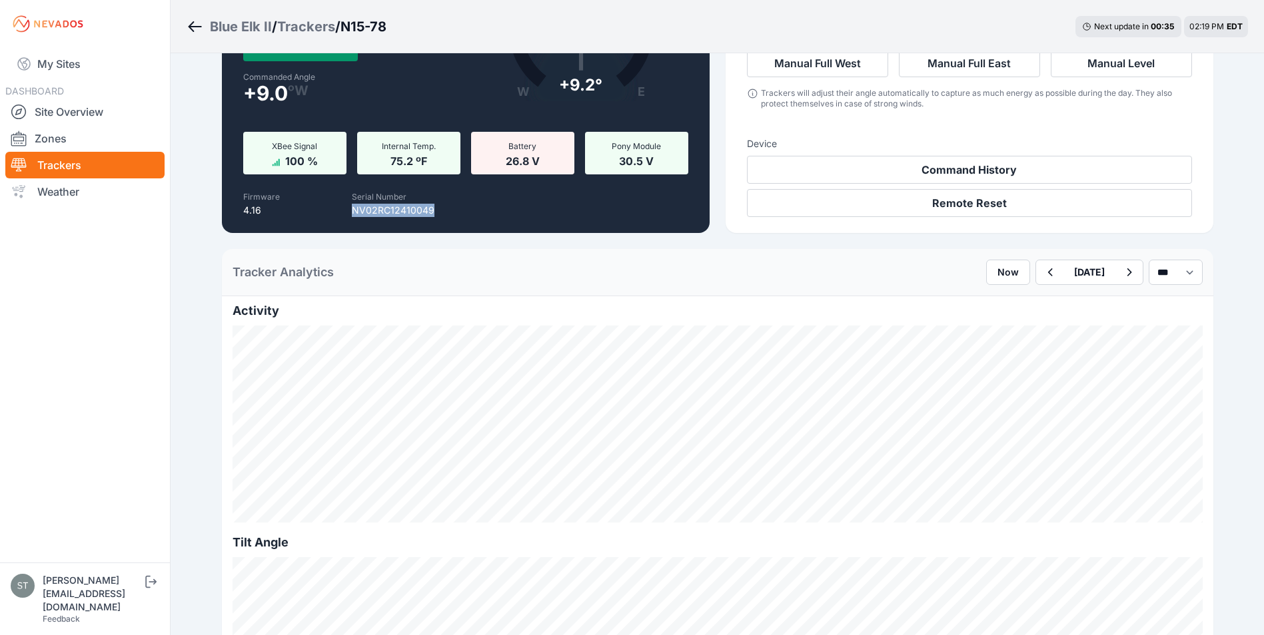
drag, startPoint x: 436, startPoint y: 210, endPoint x: 350, endPoint y: 212, distance: 86.0
click at [350, 212] on div "Serial Number NV02RC12410049" at bounding box center [392, 202] width 205 height 29
copy p "NV02RC12410049"
click at [55, 67] on link "My Sites" at bounding box center [84, 64] width 159 height 32
